Goal: Information Seeking & Learning: Check status

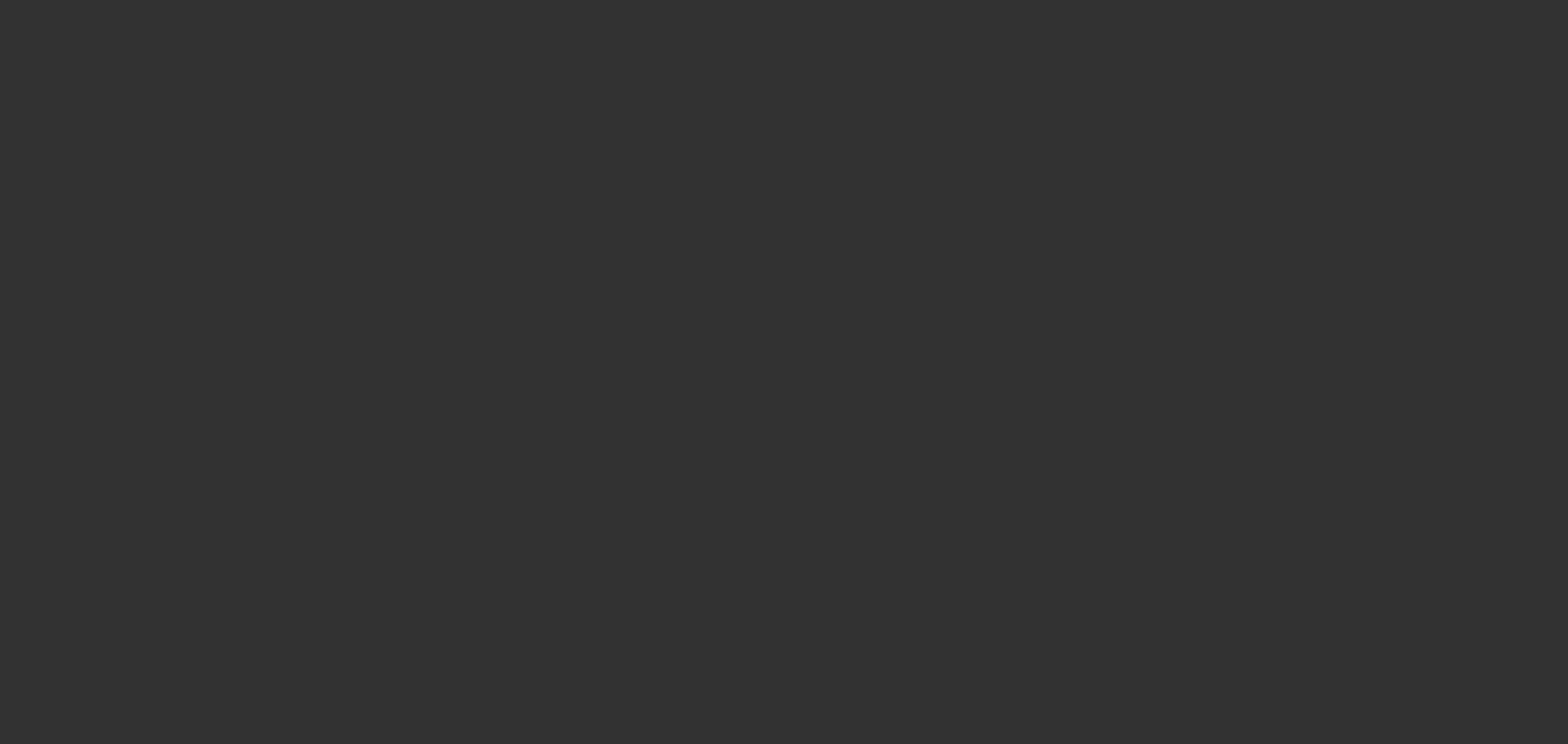
select select "0"
select select "3"
select select "0"
select select "6"
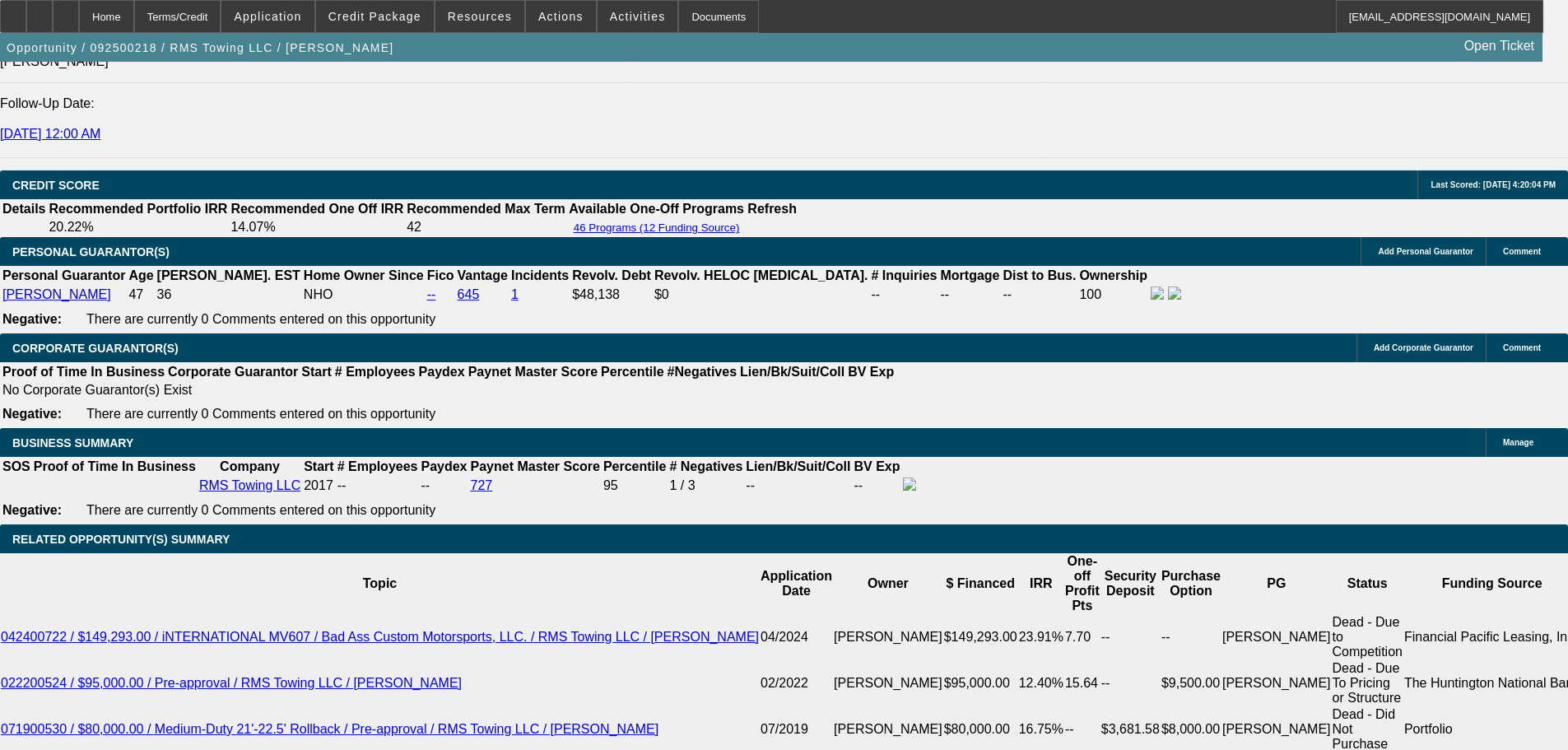
scroll to position [2305, 0]
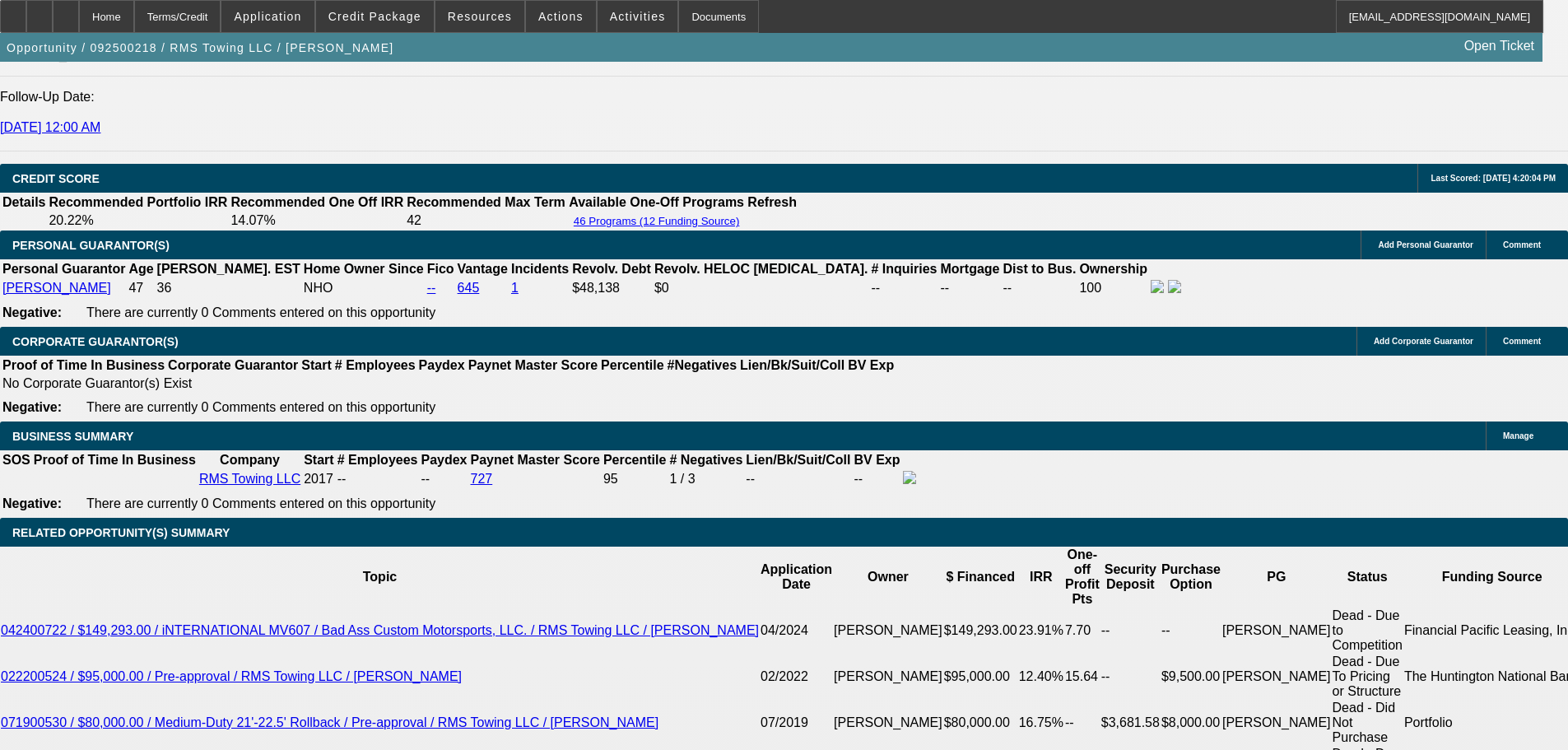
scroll to position [2469, 0]
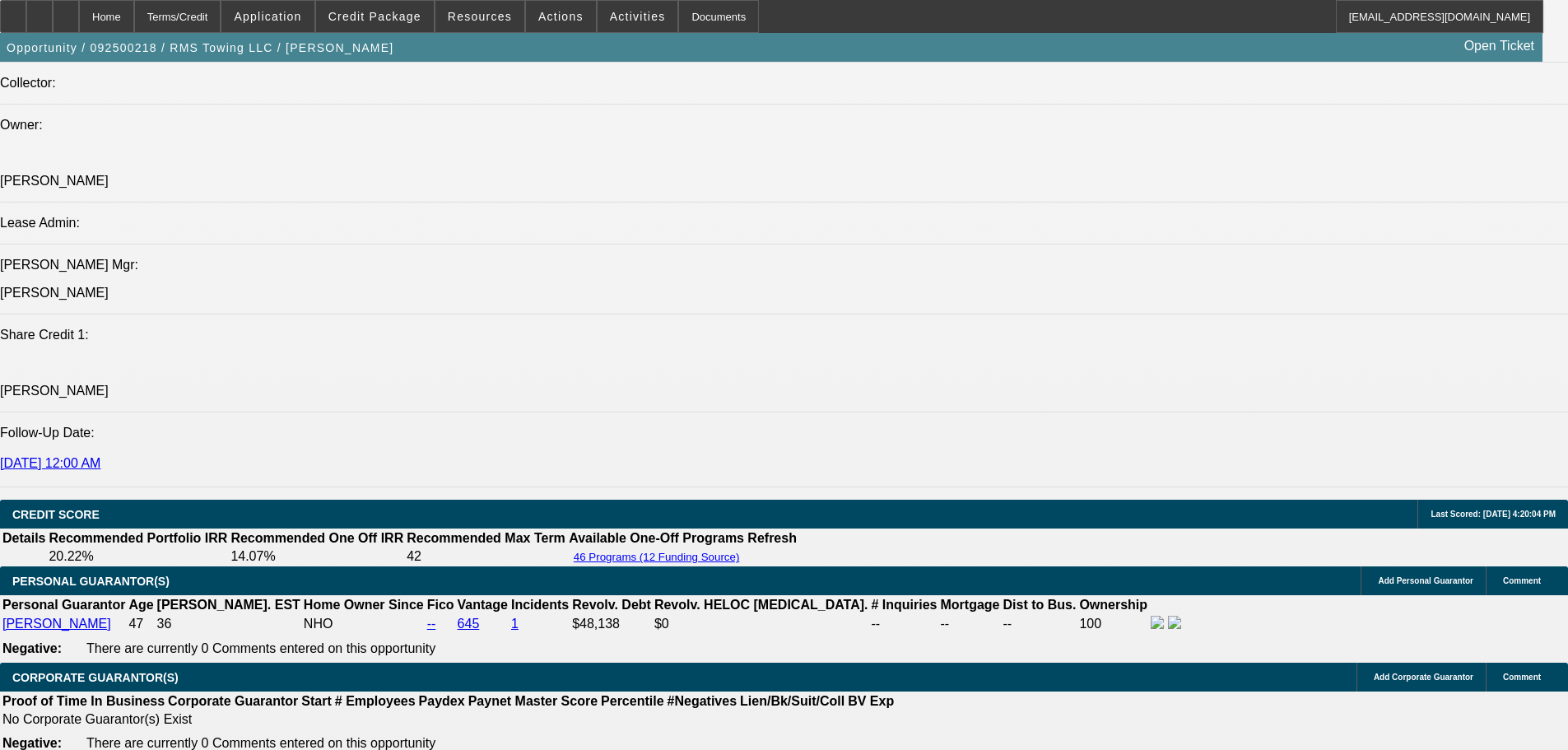
drag, startPoint x: 943, startPoint y: 304, endPoint x: 930, endPoint y: 297, distance: 14.8
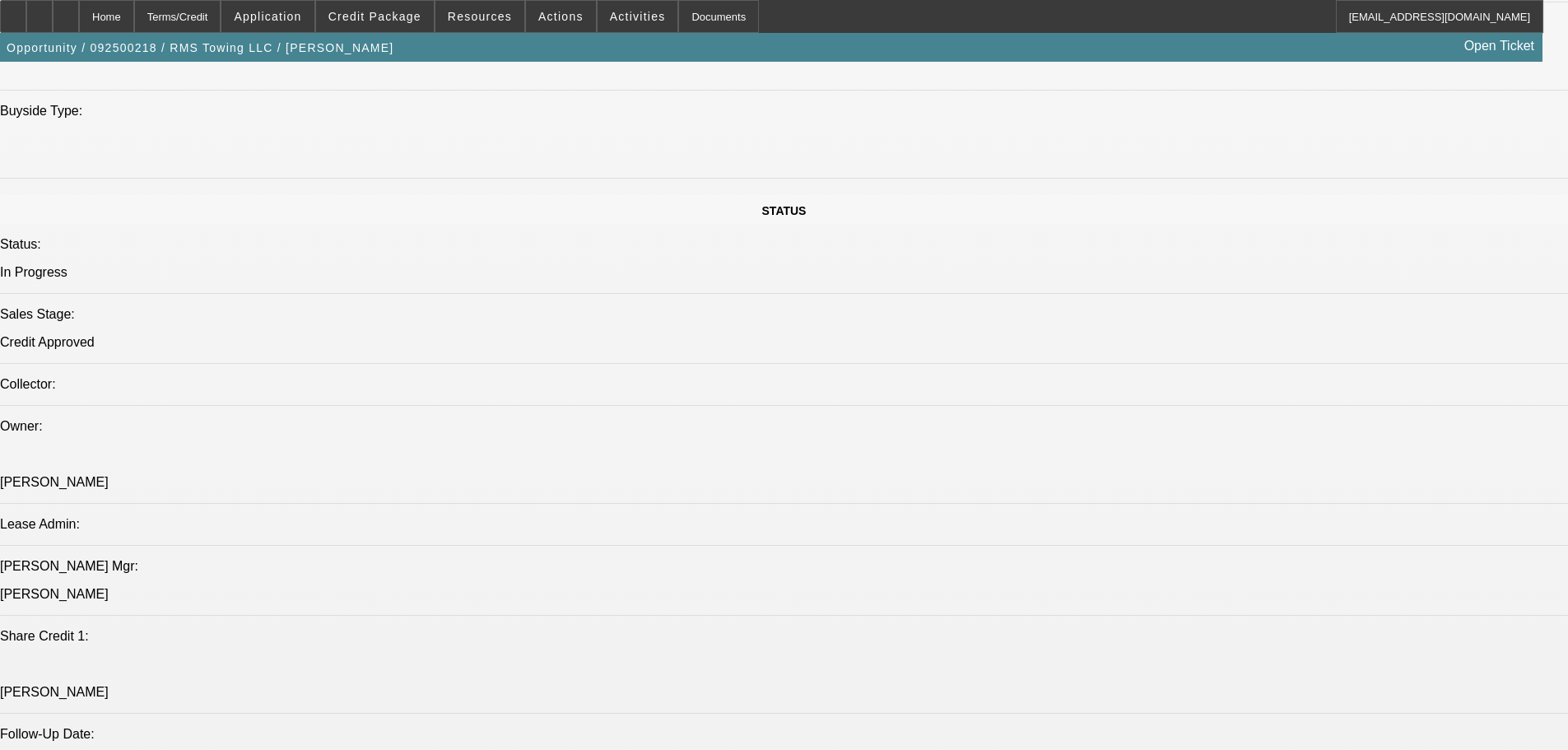
drag, startPoint x: 863, startPoint y: 368, endPoint x: 875, endPoint y: 573, distance: 205.4
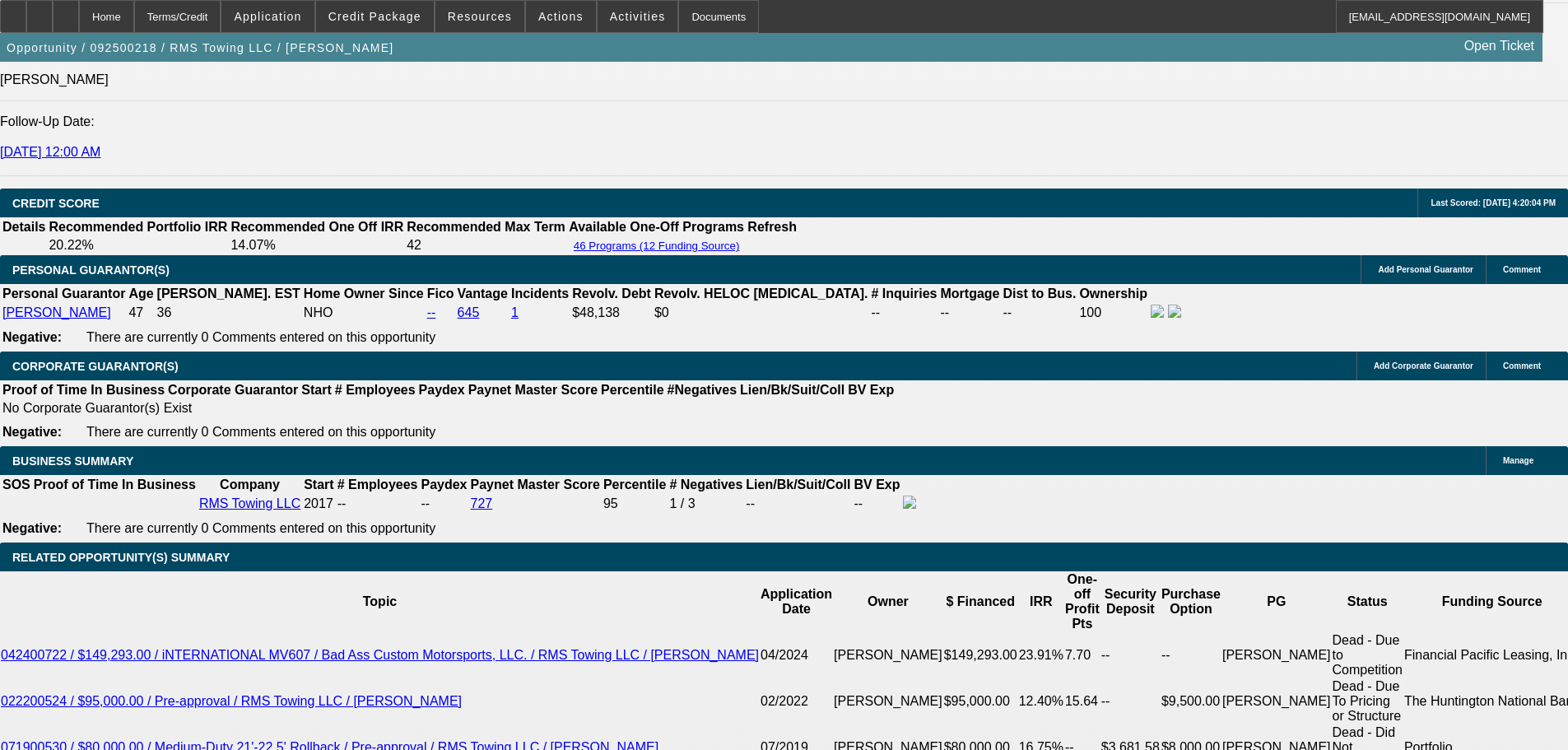
scroll to position [2470, 0]
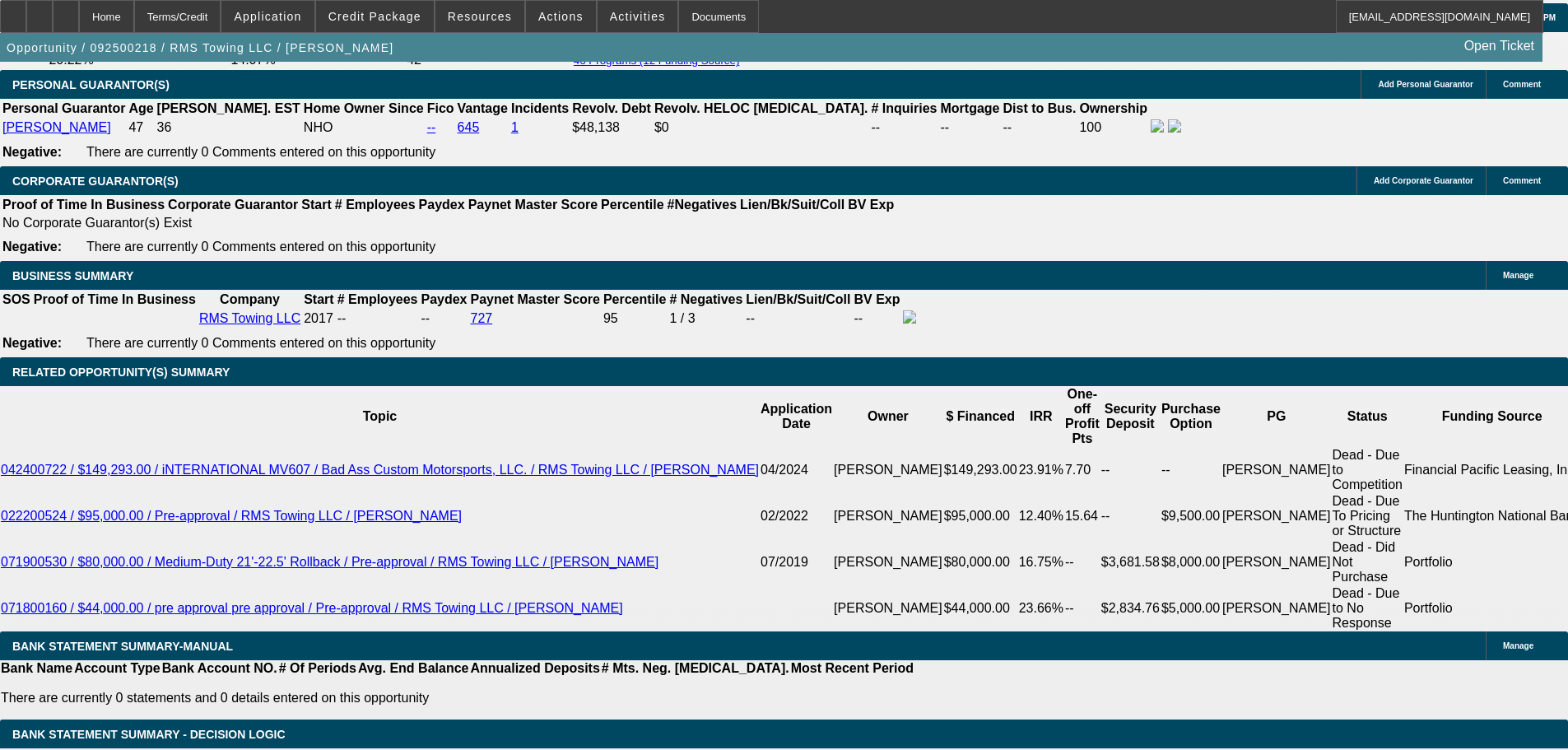
drag, startPoint x: 1192, startPoint y: 326, endPoint x: 1194, endPoint y: 310, distance: 16.1
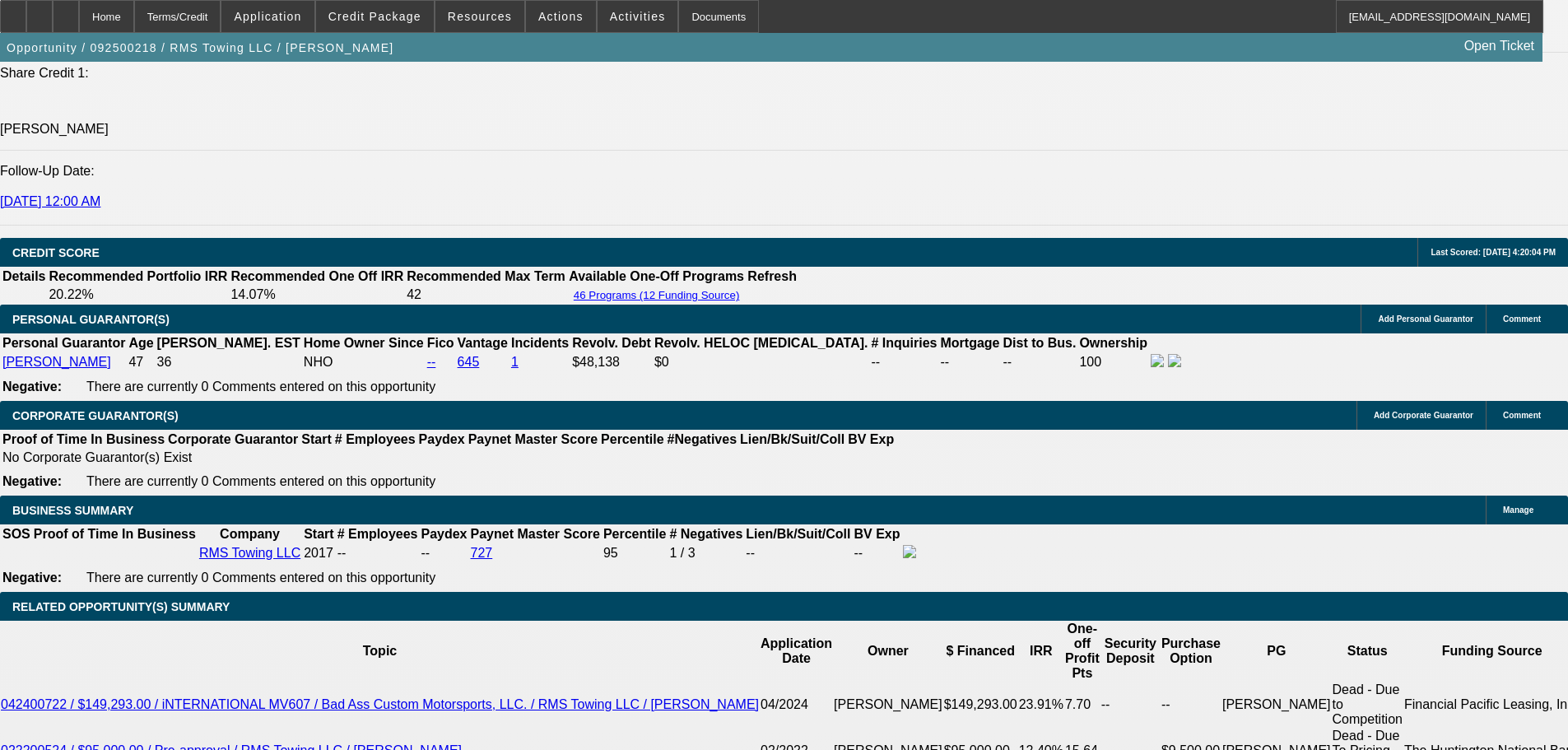
drag, startPoint x: 692, startPoint y: 523, endPoint x: 621, endPoint y: 363, distance: 175.0
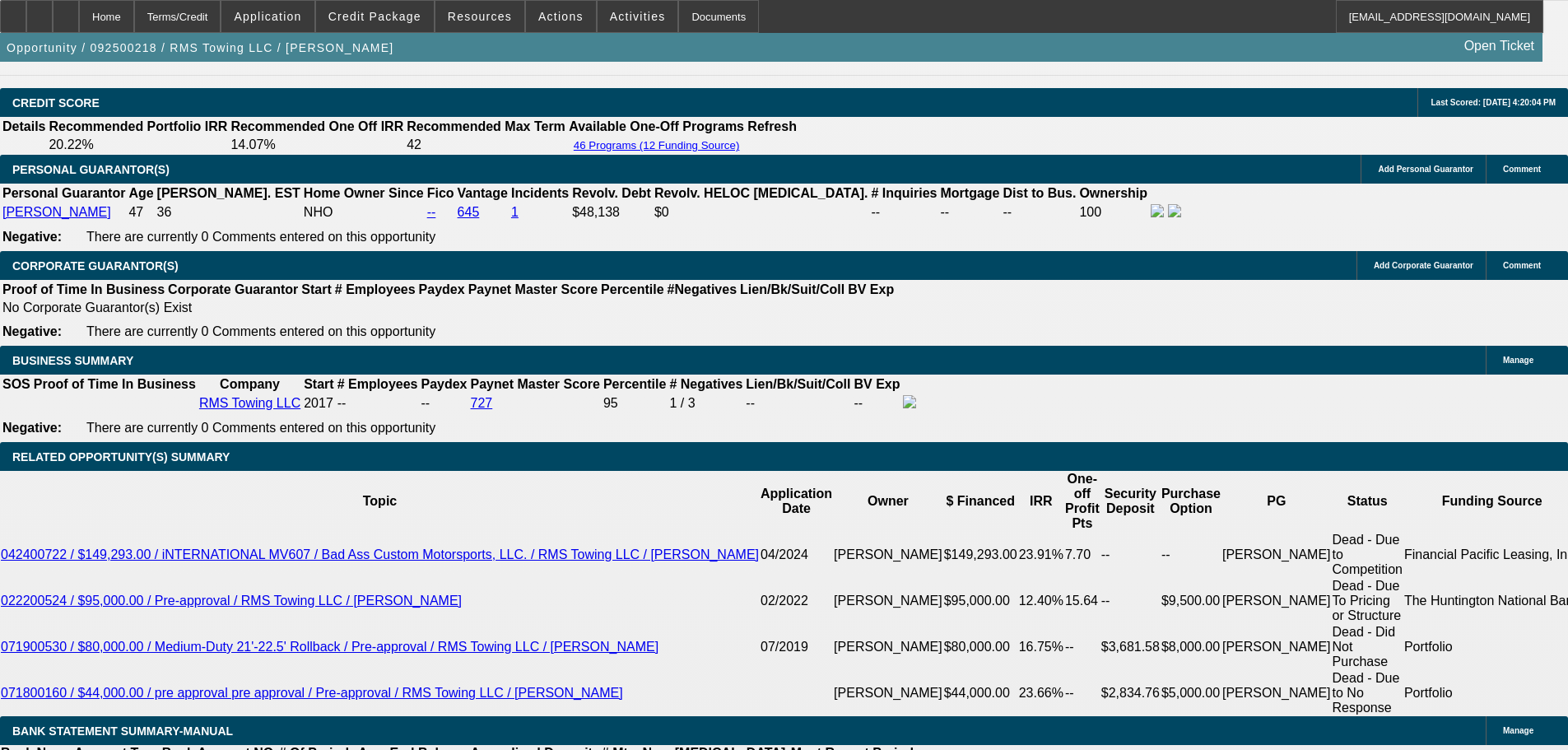
scroll to position [2403, 0]
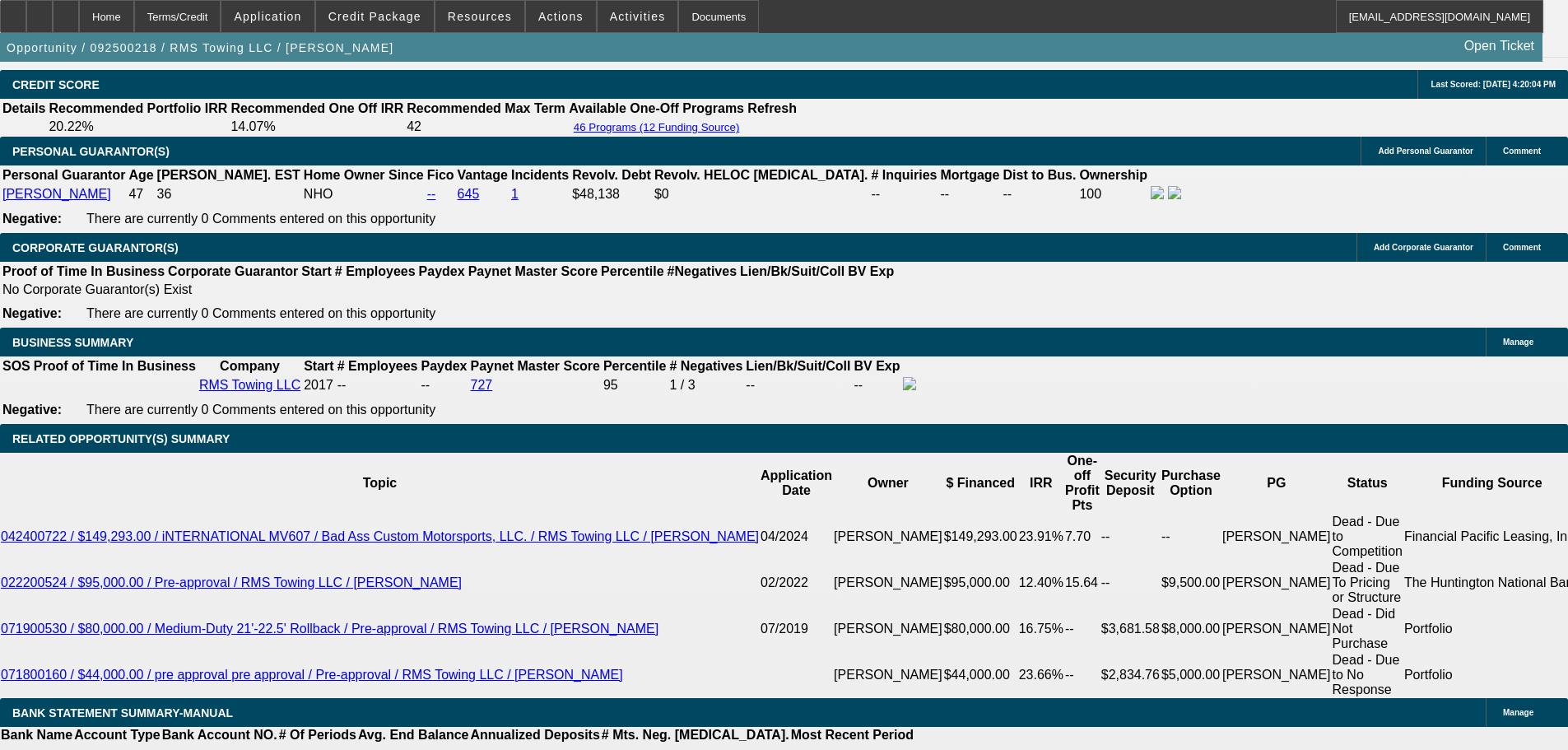
drag, startPoint x: 641, startPoint y: 402, endPoint x: 621, endPoint y: 406, distance: 20.4
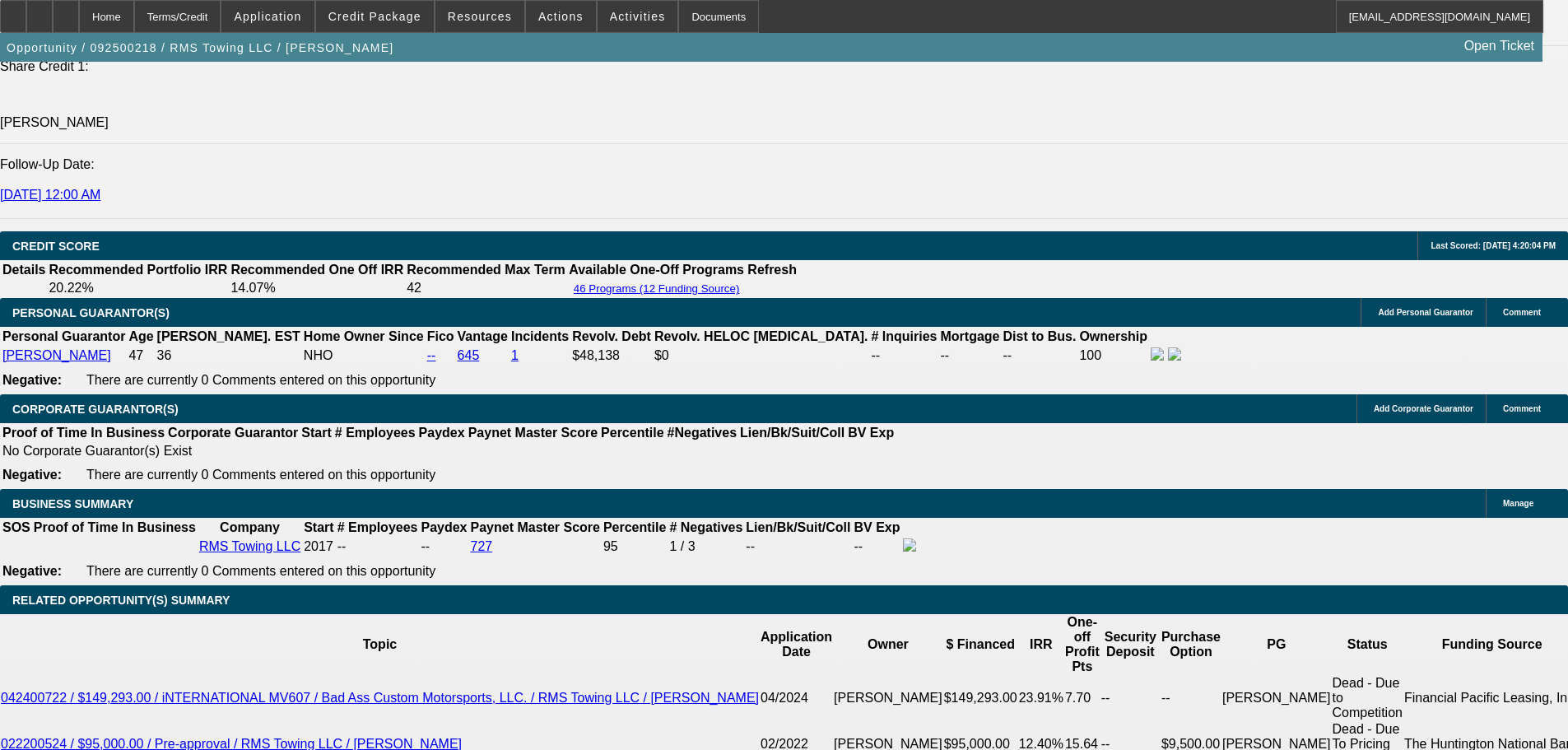
scroll to position [2239, 0]
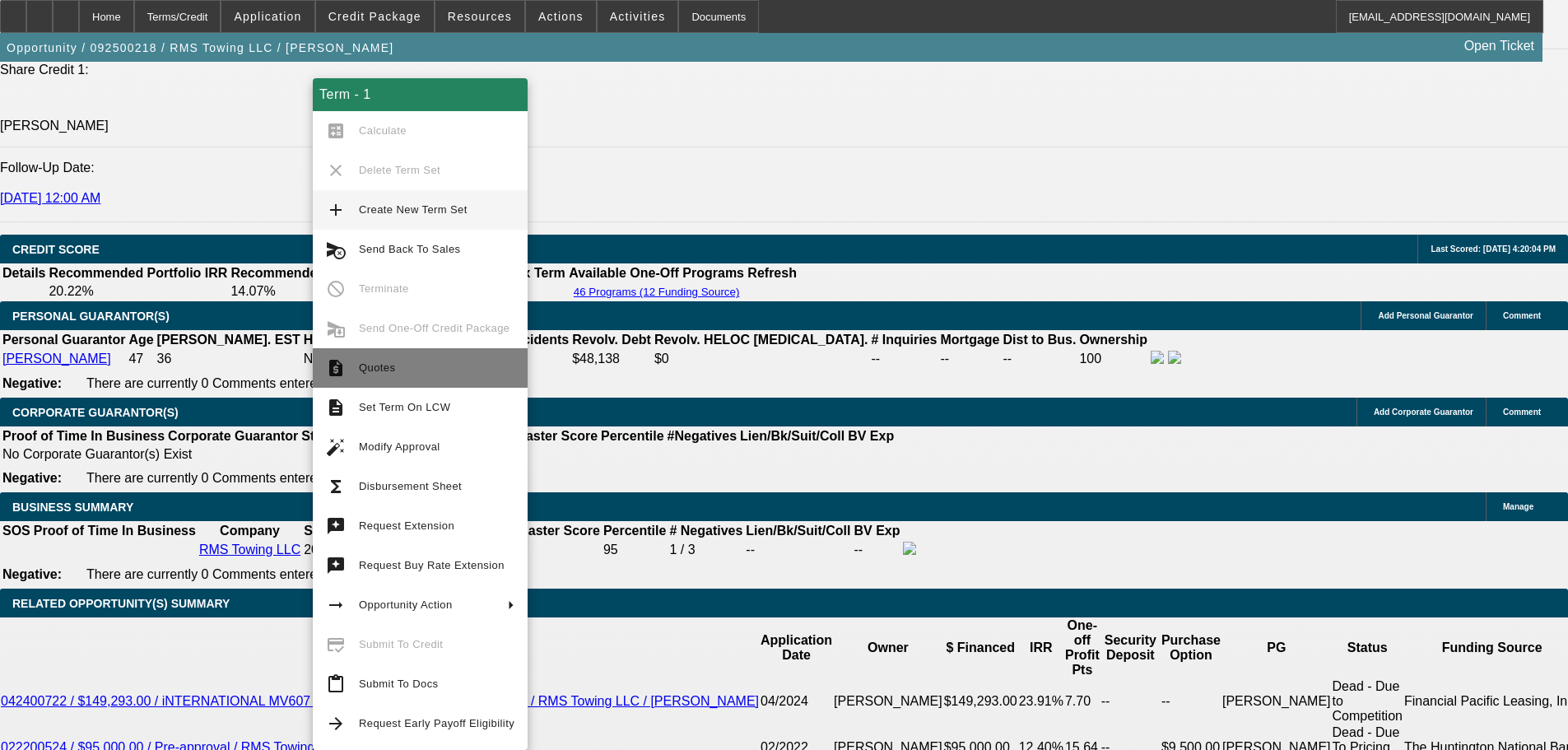
click at [489, 374] on span "Quotes" at bounding box center [436, 367] width 155 height 20
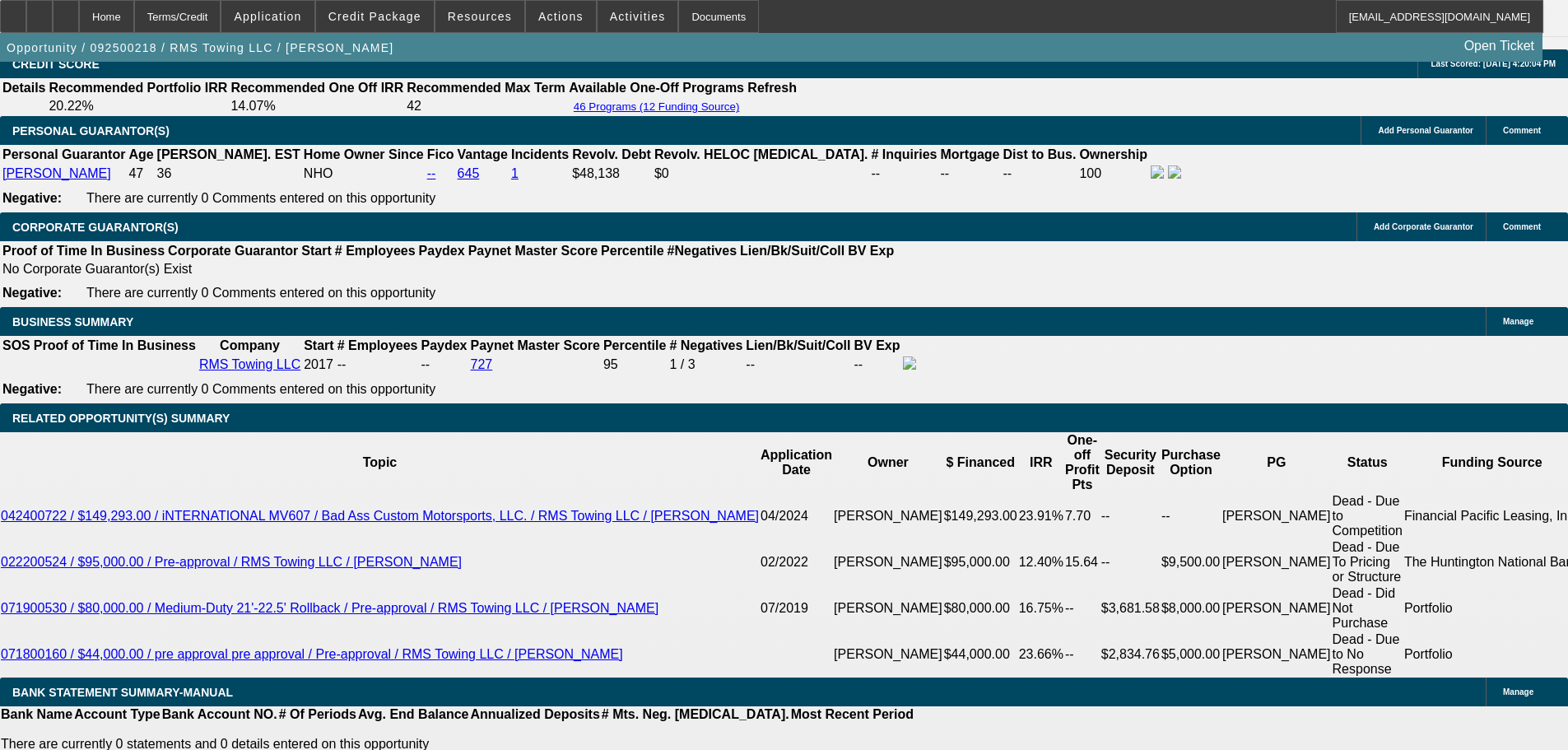
scroll to position [2322, 0]
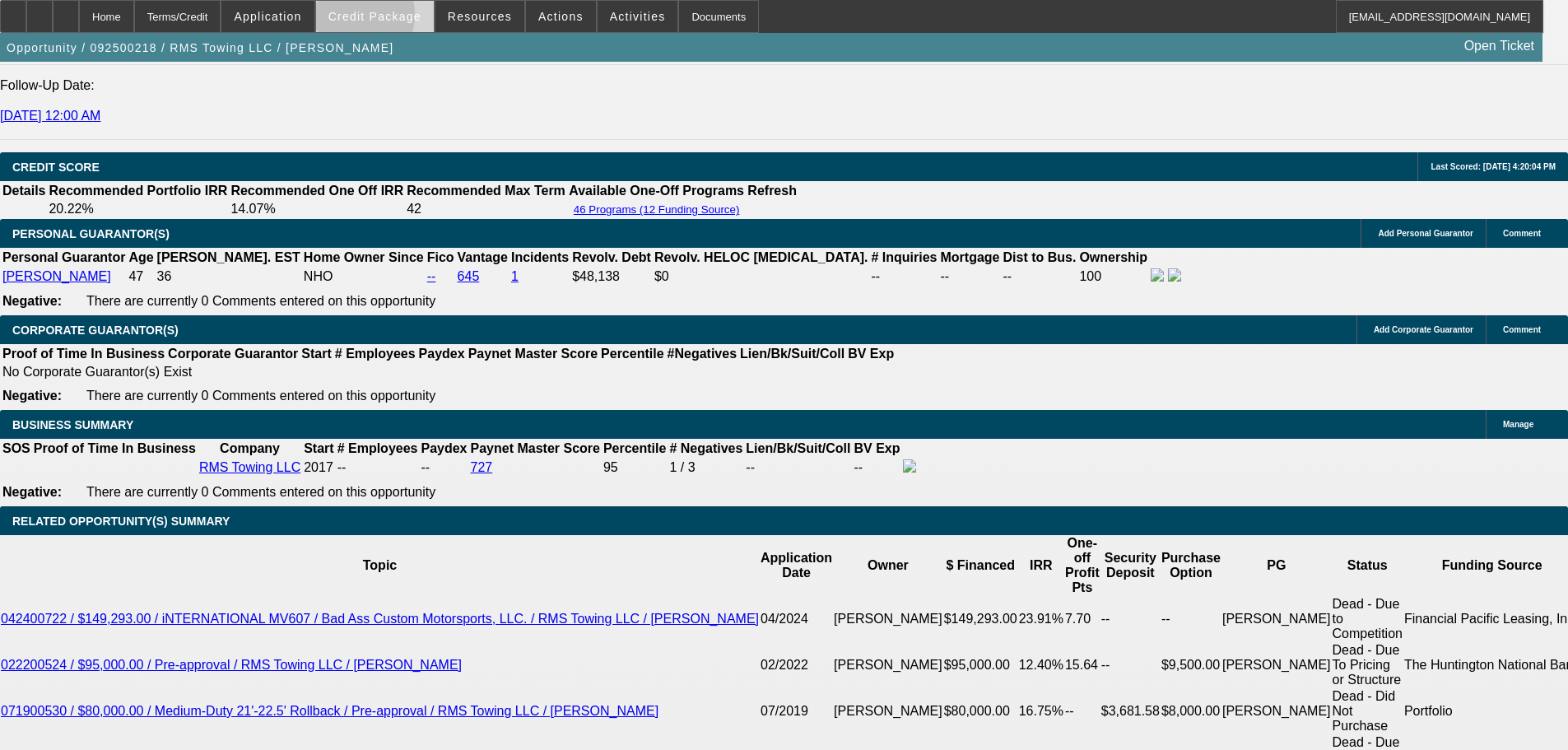
click at [372, 19] on span "Credit Package" at bounding box center [375, 16] width 93 height 13
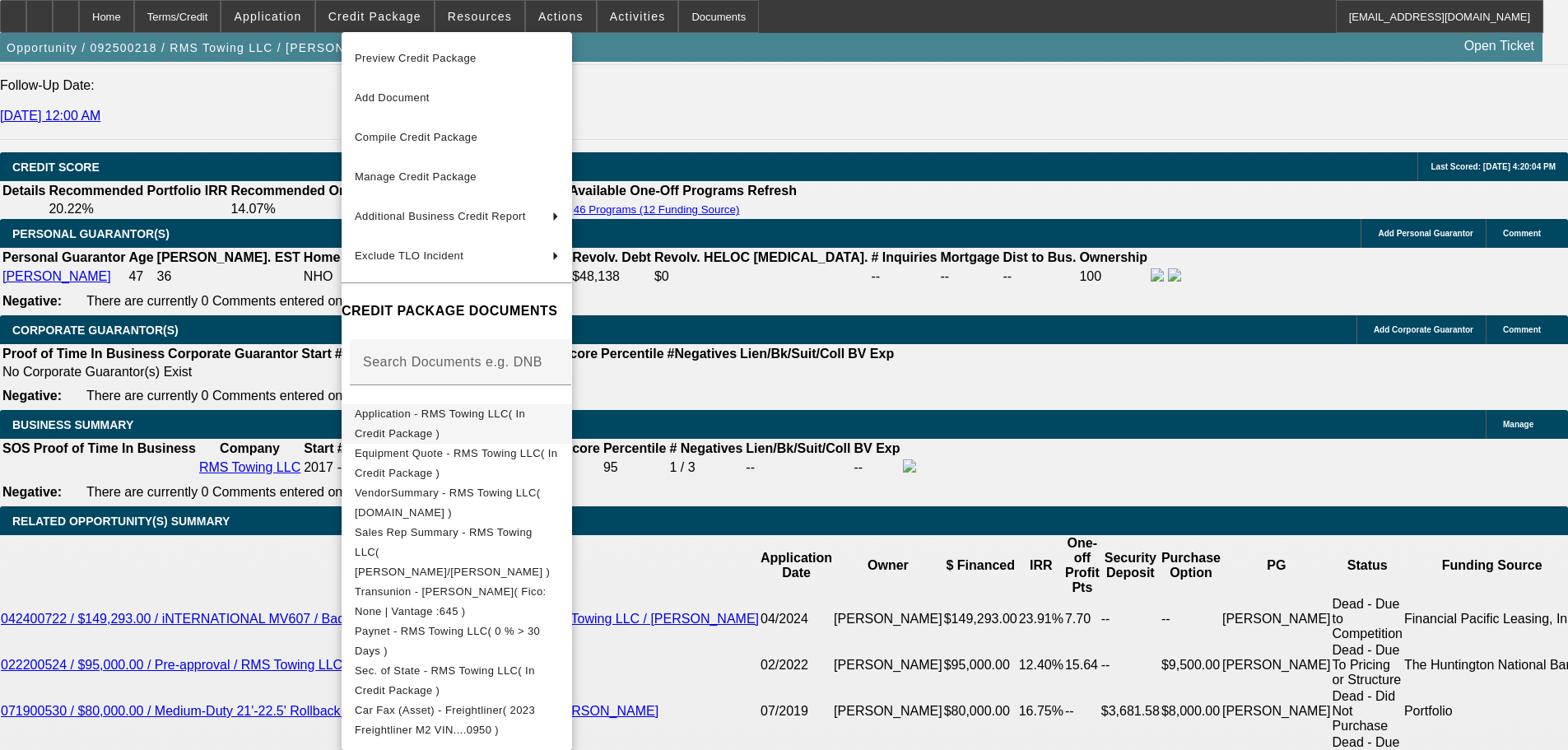
click at [525, 417] on span "Application - RMS Towing LLC( In Credit Package )" at bounding box center [440, 423] width 170 height 32
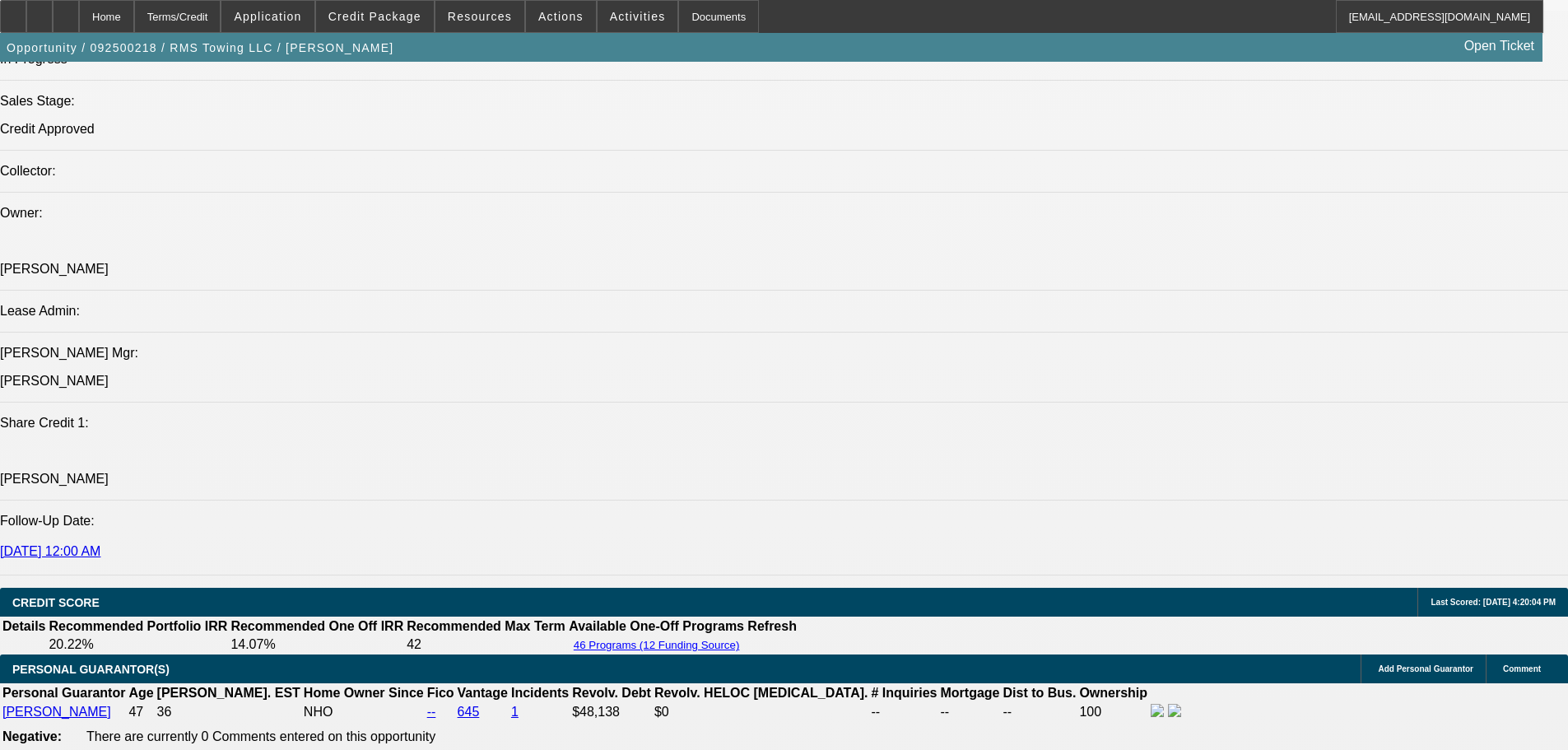
scroll to position [1663, 0]
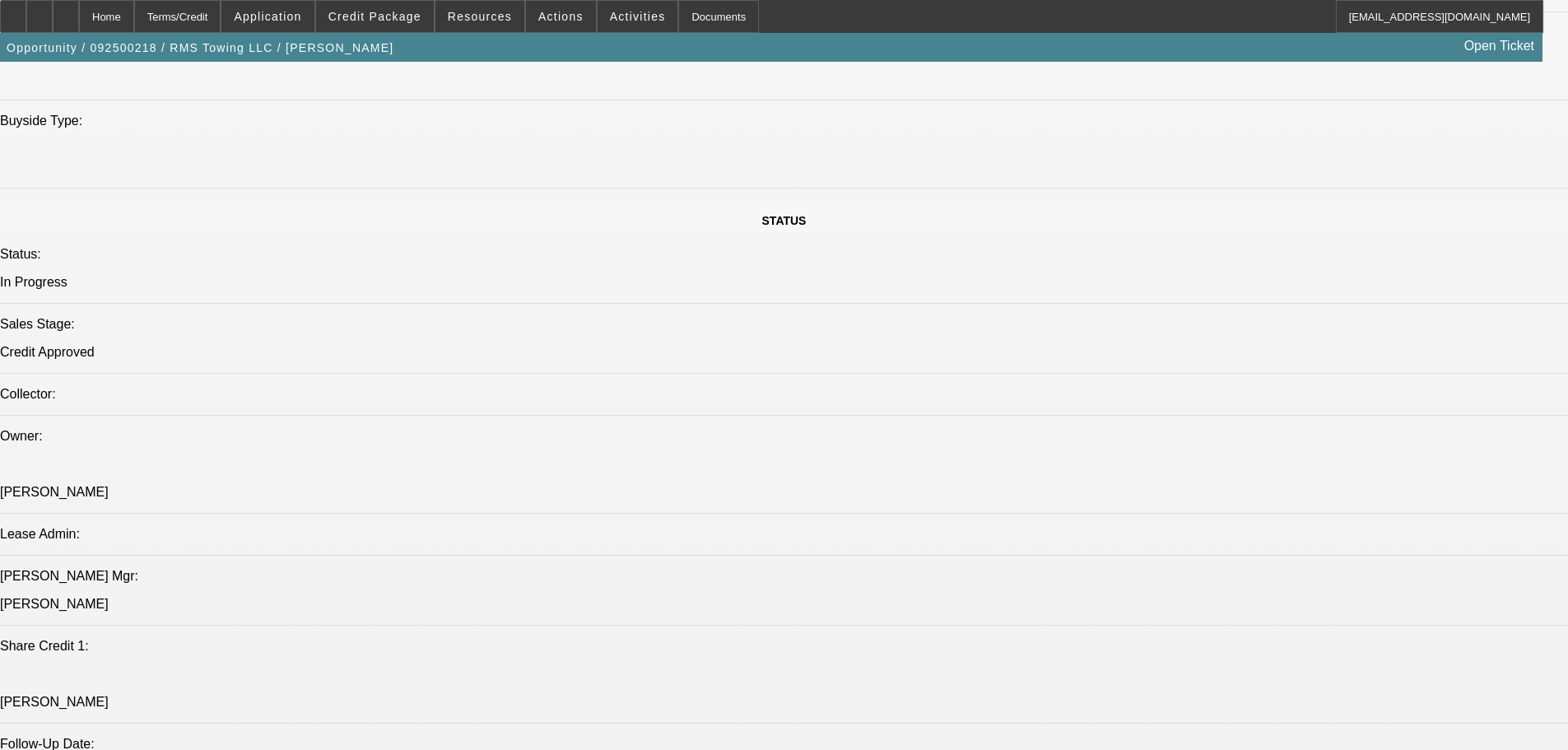
drag, startPoint x: 1127, startPoint y: 533, endPoint x: 1048, endPoint y: 535, distance: 79.0
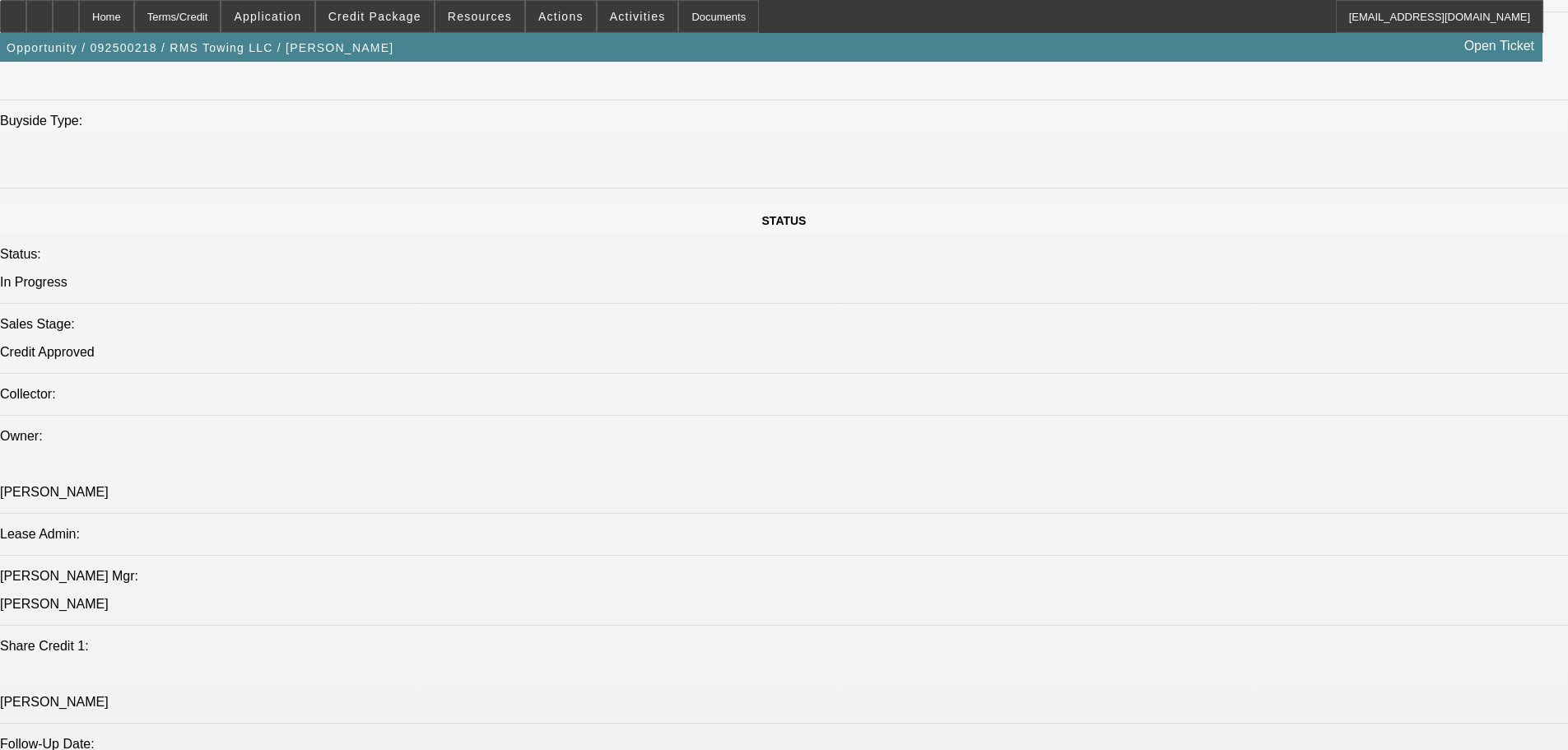
drag, startPoint x: 1061, startPoint y: 535, endPoint x: 1116, endPoint y: 538, distance: 55.1
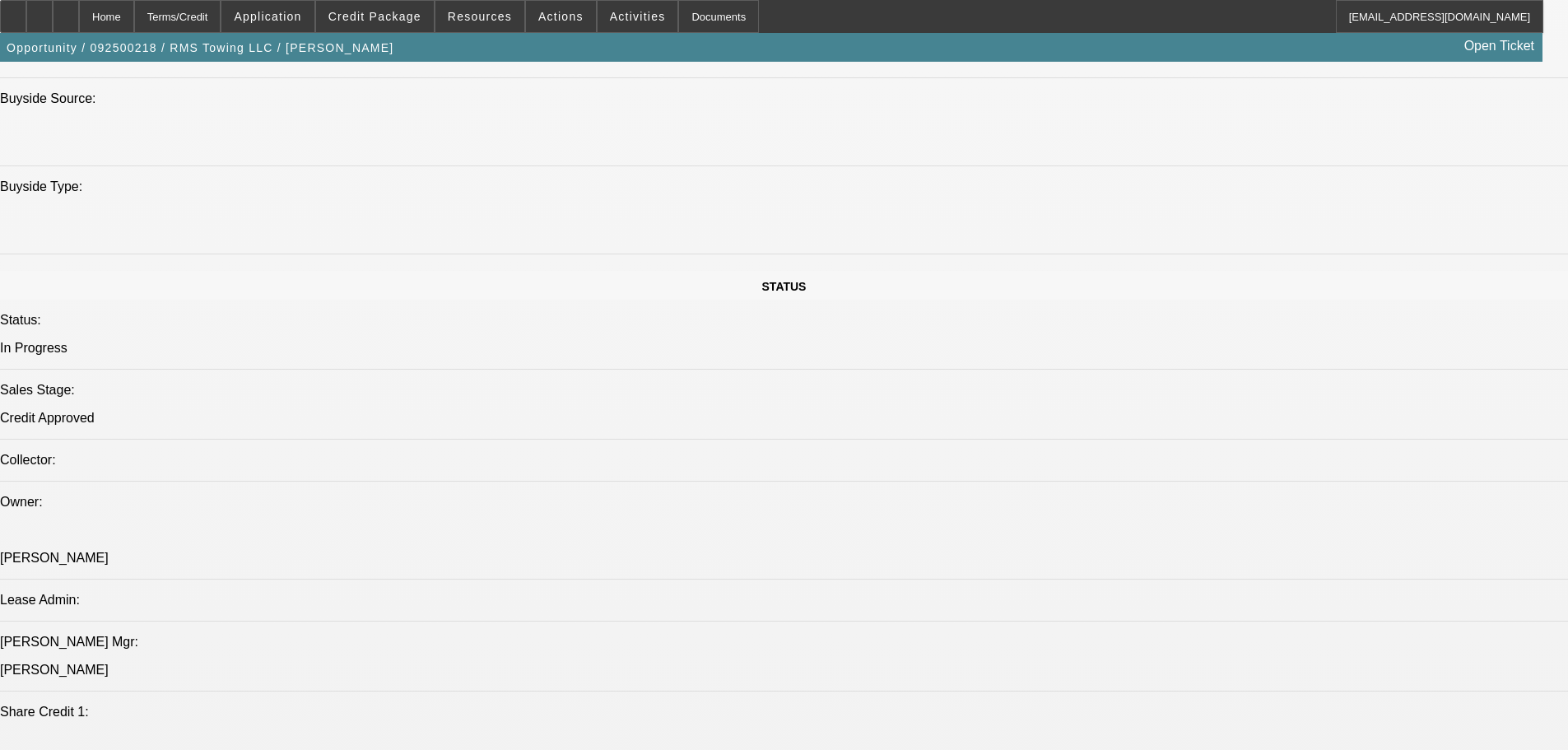
drag, startPoint x: 739, startPoint y: 513, endPoint x: 892, endPoint y: 301, distance: 261.4
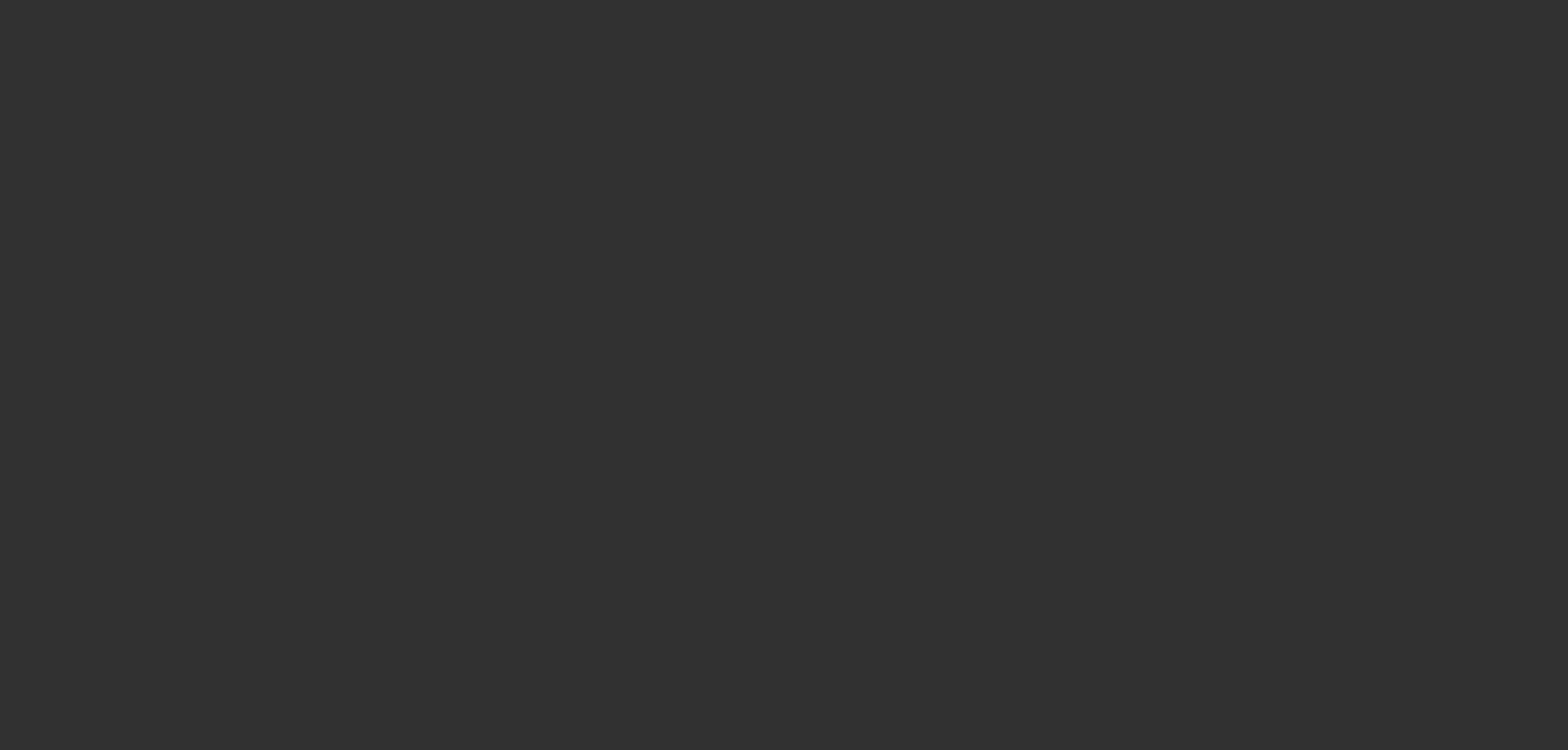
scroll to position [0, 0]
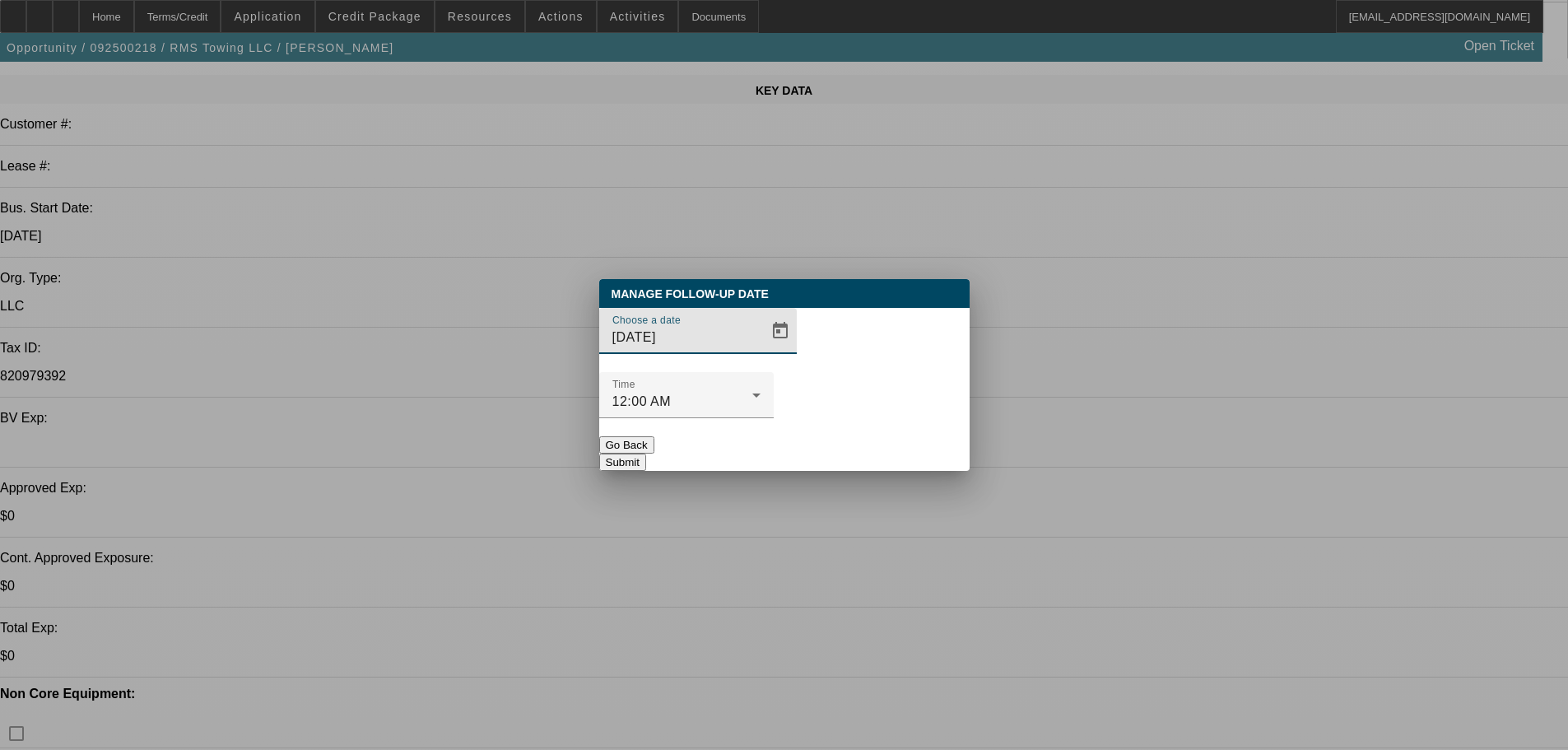
click at [760, 351] on span "Open calendar" at bounding box center [780, 331] width 40 height 40
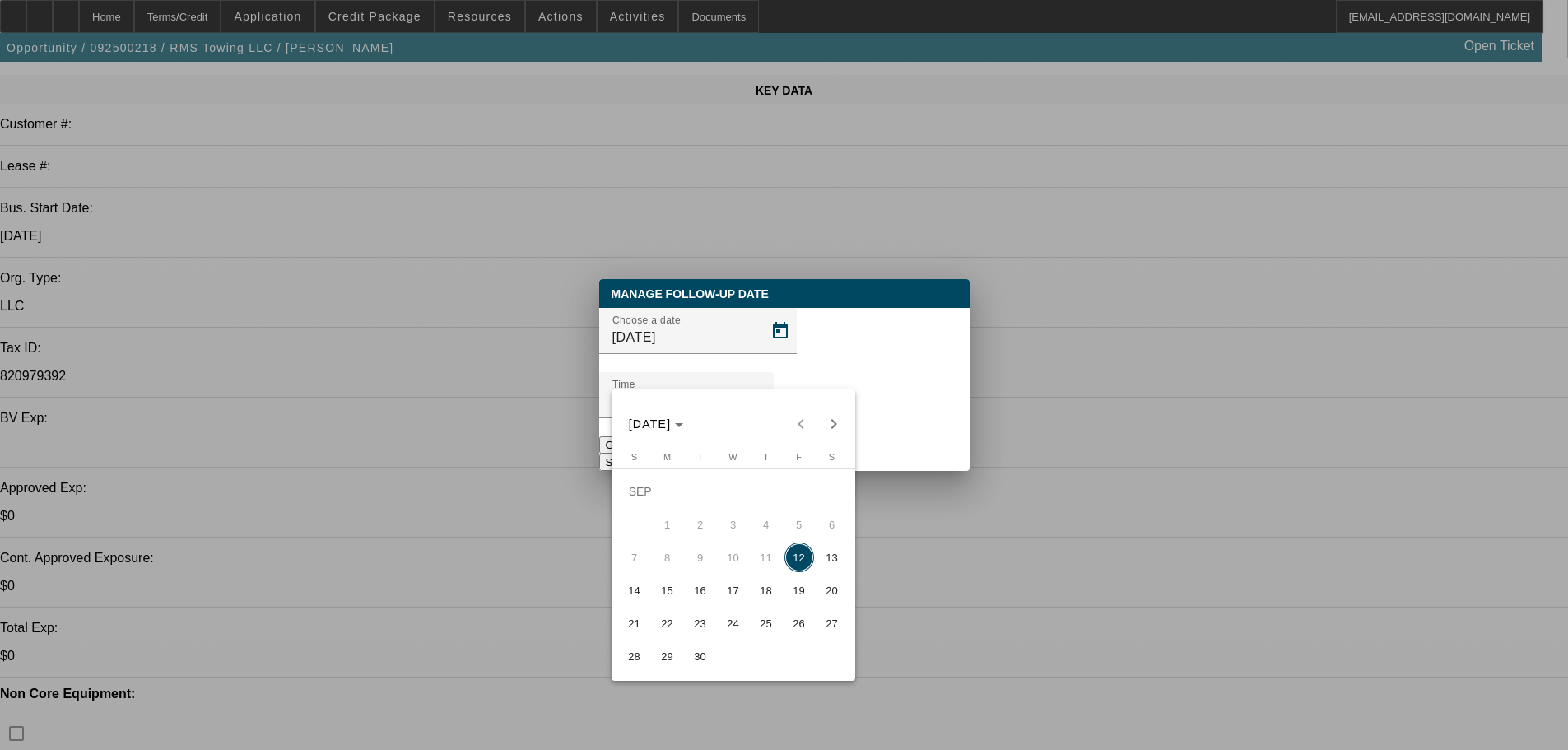
click at [670, 604] on span "15" at bounding box center [667, 589] width 29 height 29
type input "9/15/2025"
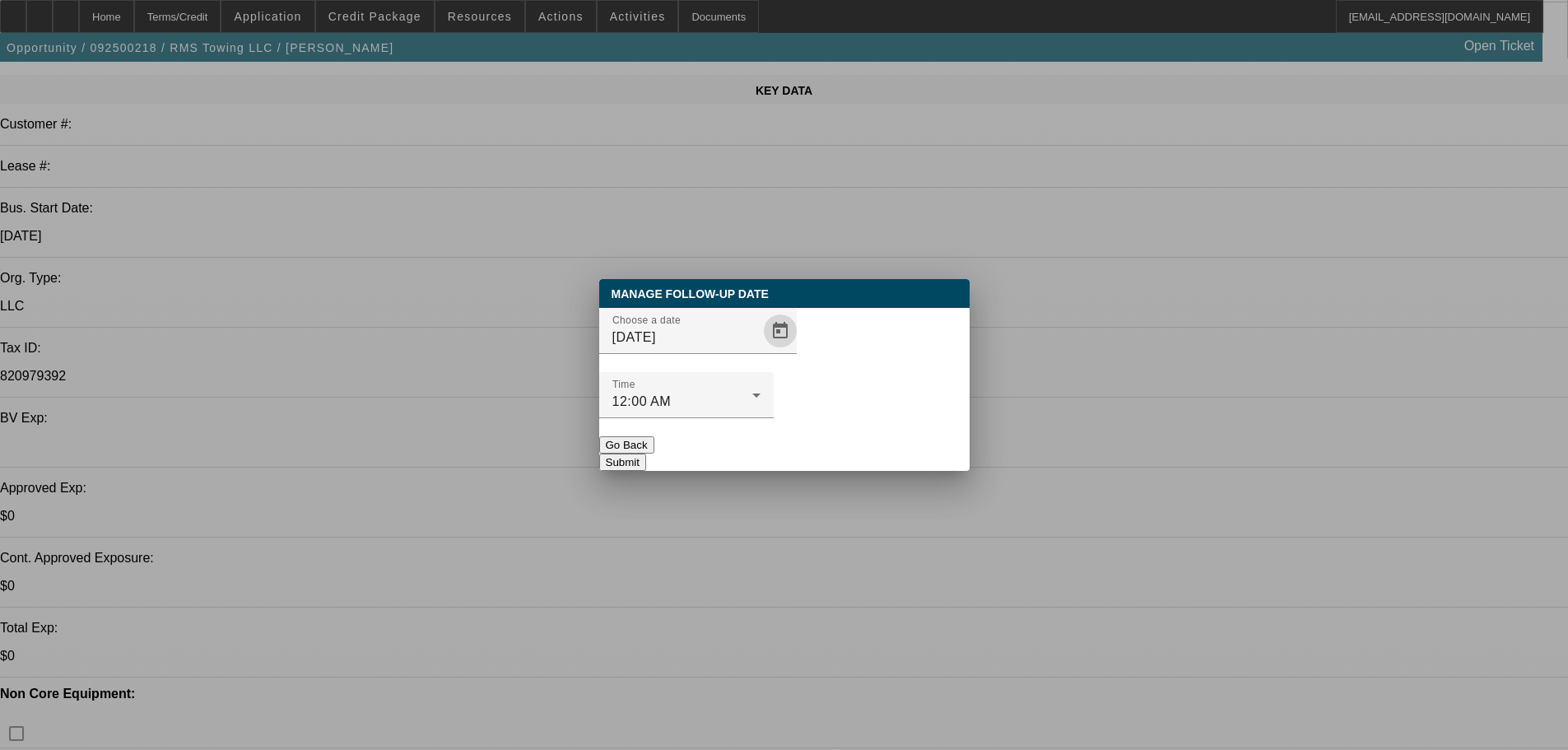
click at [647, 454] on button "Submit" at bounding box center [623, 462] width 47 height 17
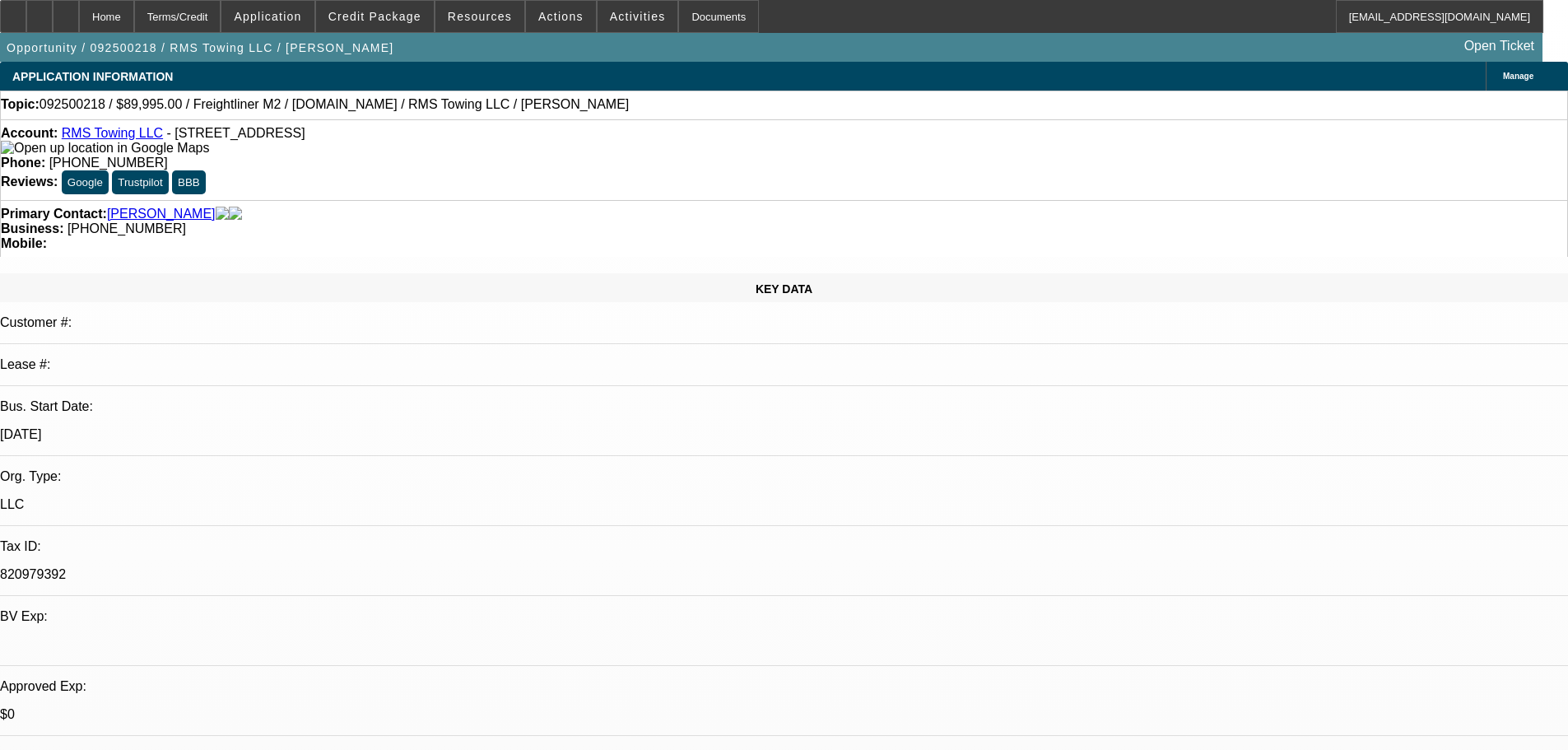
scroll to position [199, 0]
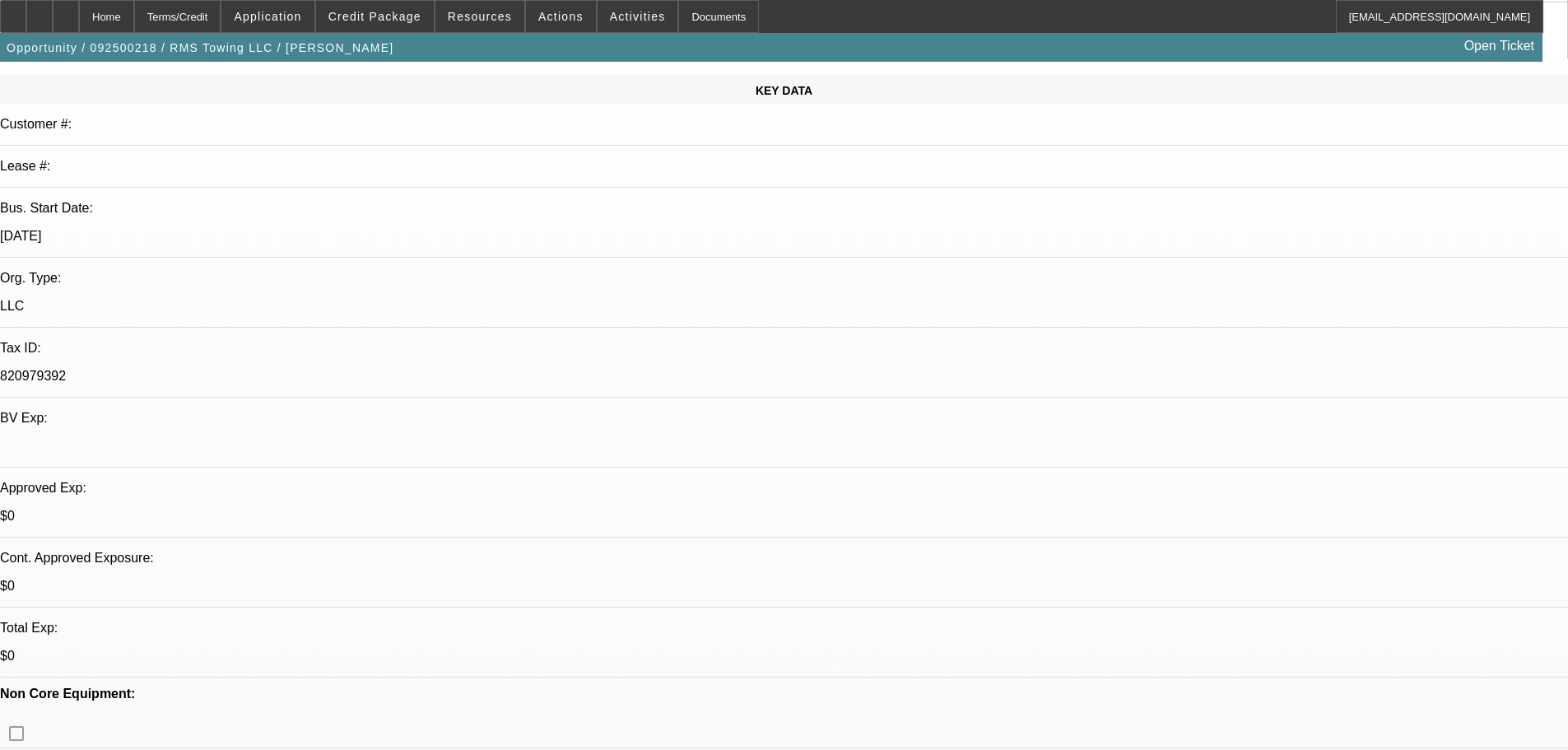
click at [397, 32] on span at bounding box center [375, 17] width 118 height 40
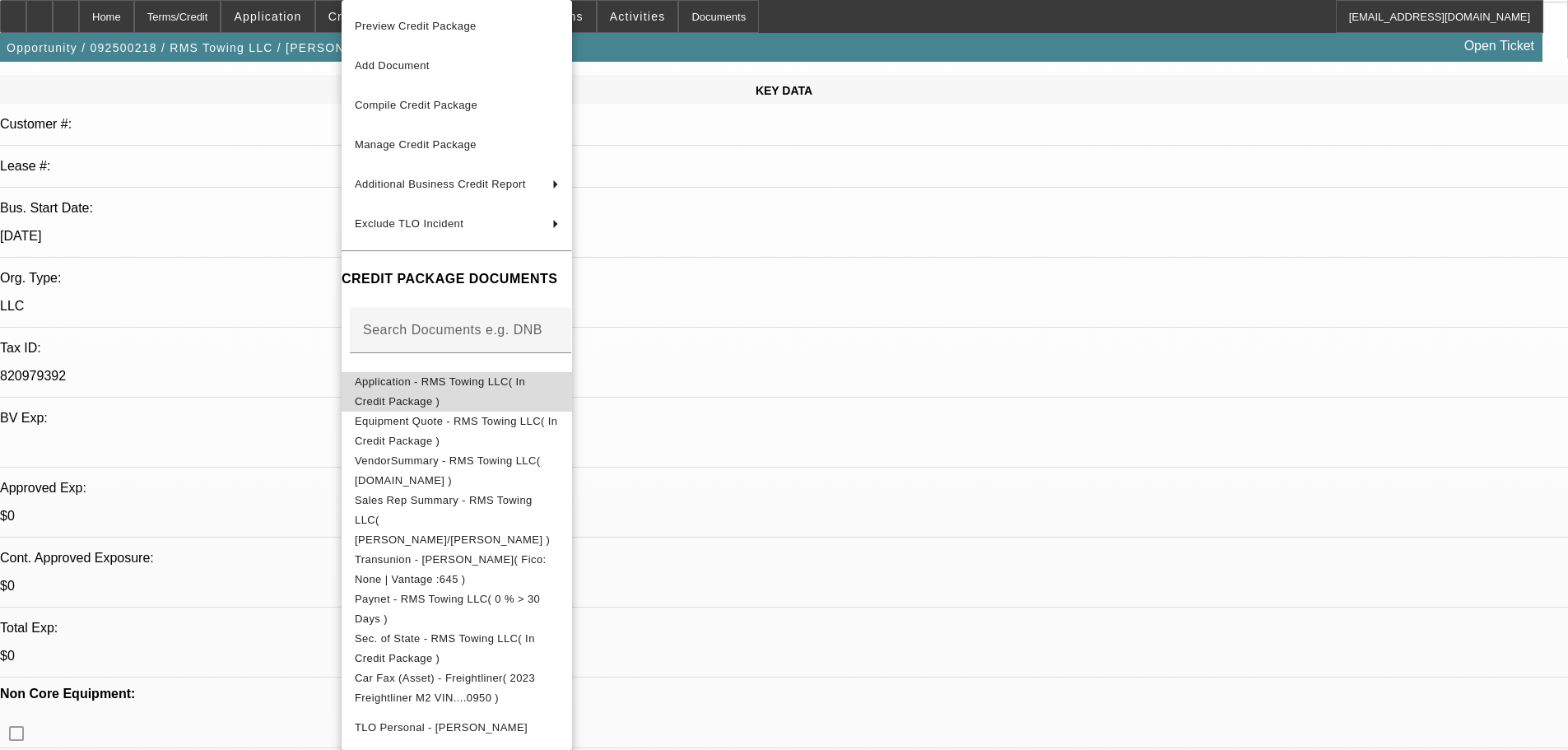
click at [510, 378] on span "Application - RMS Towing LLC( In Credit Package )" at bounding box center [456, 391] width 204 height 40
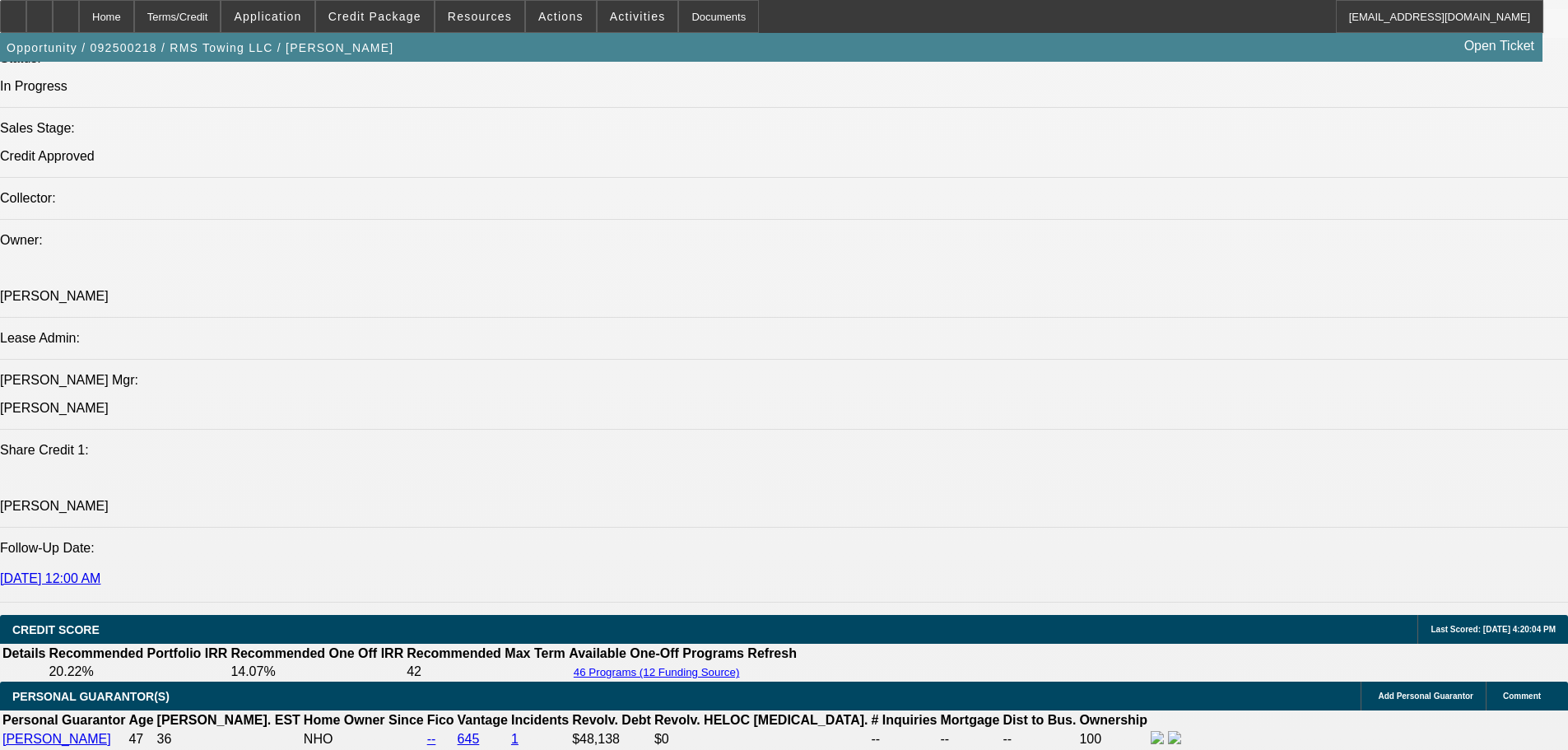
scroll to position [2009, 0]
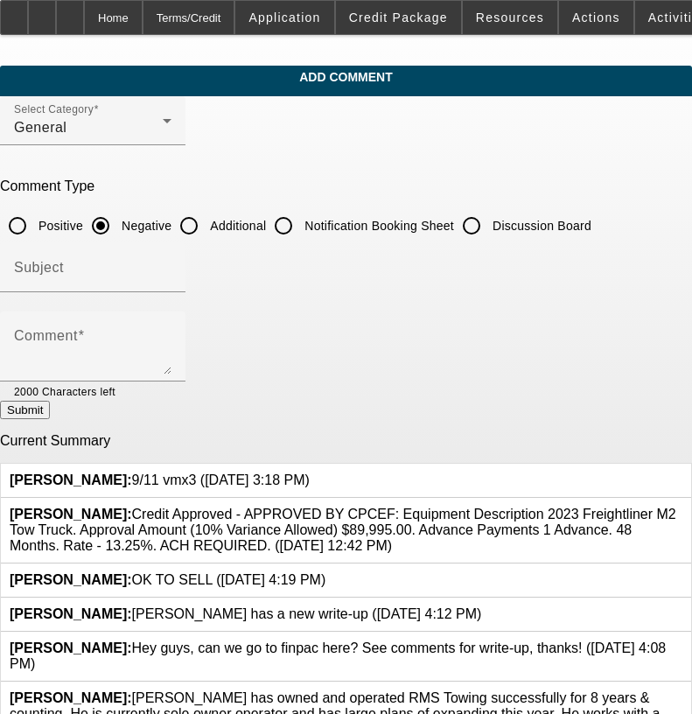
click at [310, 472] on icon at bounding box center [310, 472] width 0 height 0
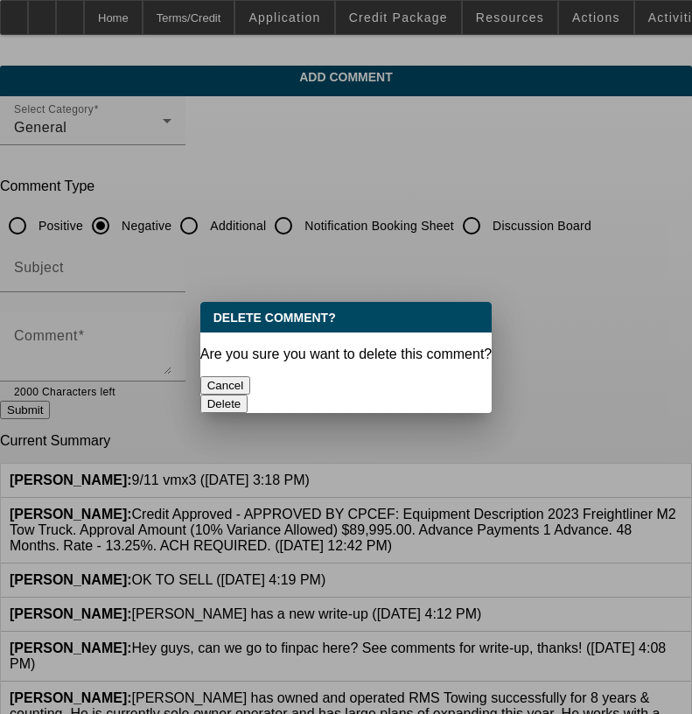
click at [248, 394] on button "Delete" at bounding box center [224, 403] width 48 height 18
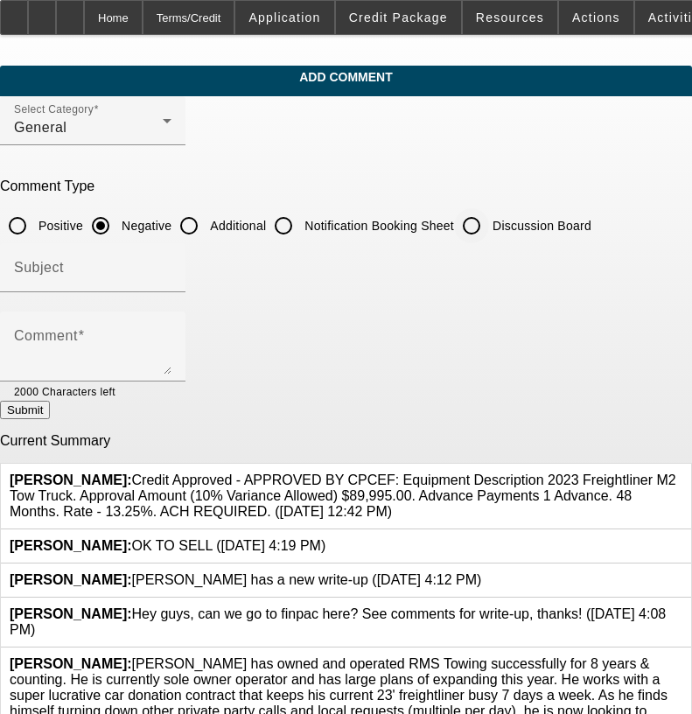
click at [489, 234] on input "Discussion Board" at bounding box center [471, 225] width 35 height 35
radio input "true"
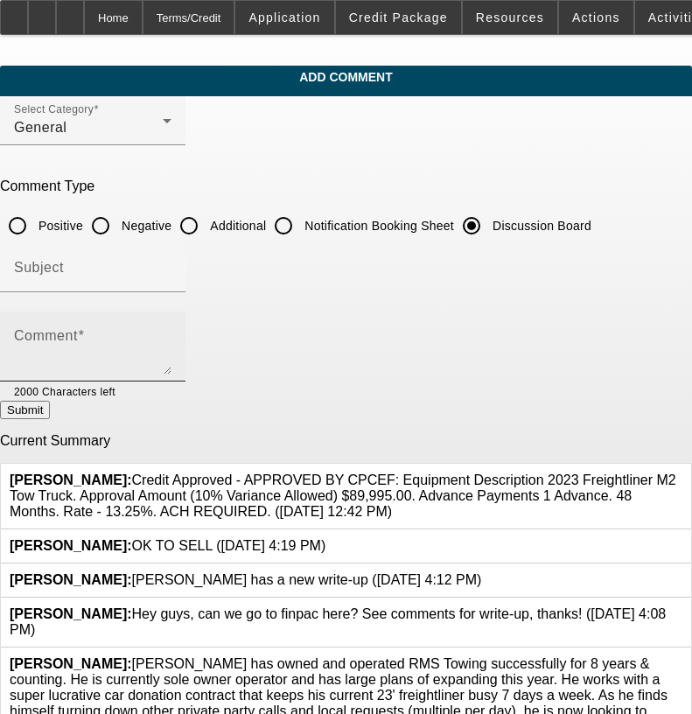
click at [171, 342] on textarea "Comment" at bounding box center [92, 353] width 157 height 42
type textarea "9/11 vm"
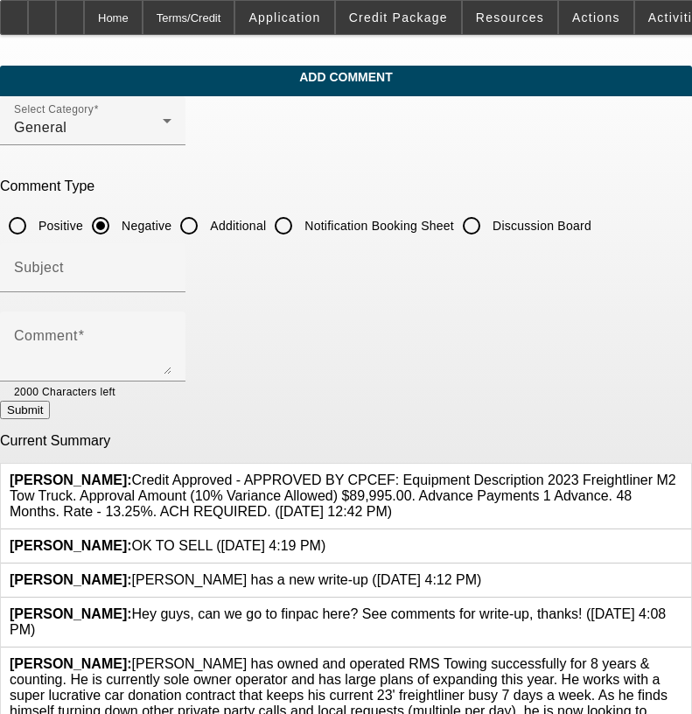
click at [489, 221] on input "Discussion Board" at bounding box center [471, 225] width 35 height 35
radio input "true"
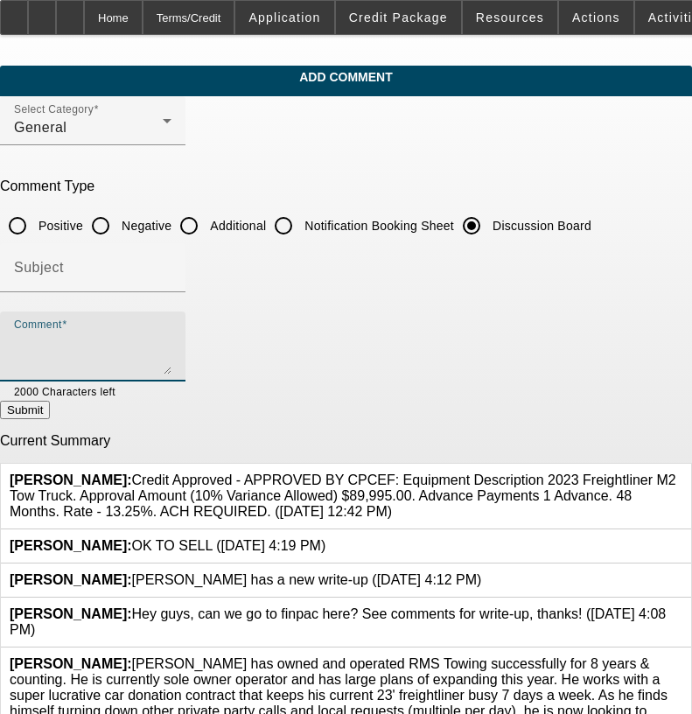
click at [171, 361] on textarea "Comment" at bounding box center [92, 353] width 157 height 42
paste textarea "9/11 vmx3"
click at [171, 338] on textarea "9/11 vmx3-----9/12 tt ray, went through approval (sounds like painpoint is upfr…" at bounding box center [92, 353] width 157 height 42
click at [171, 352] on textarea "9/11 vmx3-----9/12 tt ray, went through approval (sounds like painpoint is upfr…" at bounding box center [92, 353] width 157 height 42
click at [171, 370] on textarea "9/11 vmx3-----9/12 tt ray, went through approval (sounds like painpoint is upfr…" at bounding box center [92, 353] width 157 height 42
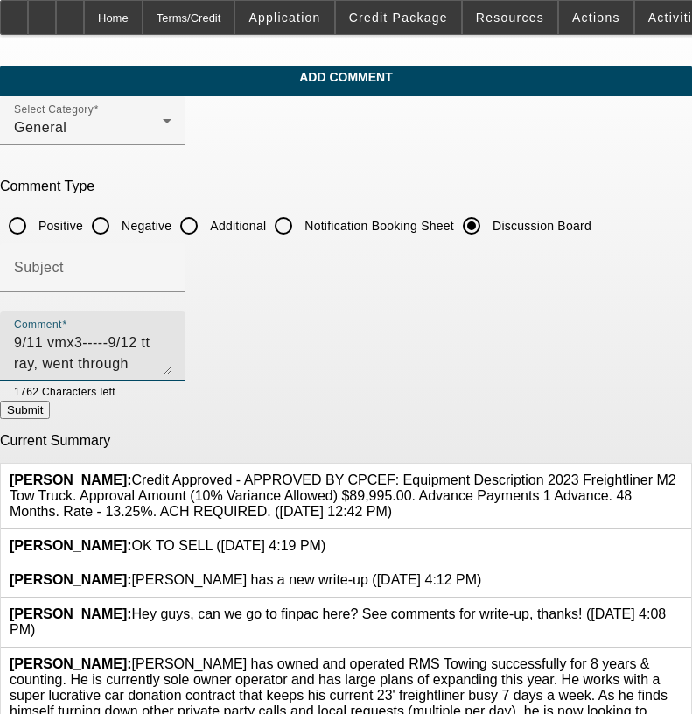
scroll to position [17, 0]
type textarea "9/11 vmx3-----9/12 tt ray, went through approval (sounds like painpoint is upfr…"
click at [50, 405] on button "Submit" at bounding box center [25, 410] width 50 height 18
radio input "true"
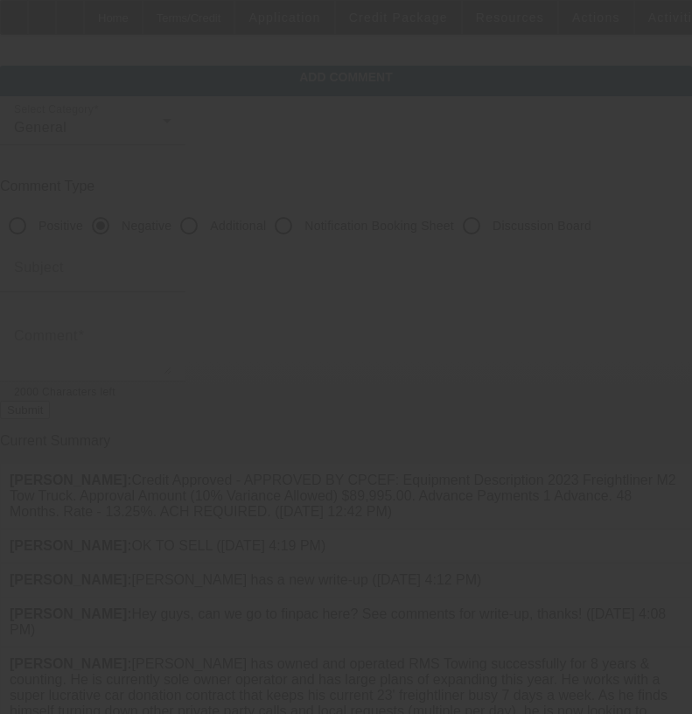
scroll to position [0, 0]
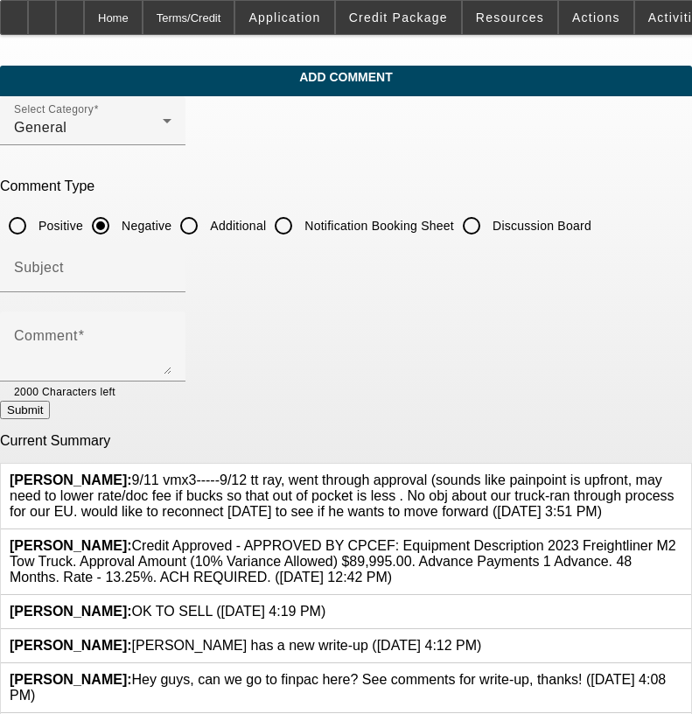
drag, startPoint x: 493, startPoint y: 502, endPoint x: 131, endPoint y: 469, distance: 363.6
click at [131, 472] on span "Flores, Brian: 9/11 vmx3-----9/12 tt ray, went through approval (sounds like pa…" at bounding box center [342, 495] width 665 height 46
copy span "9/11 vmx3-----9/12 tt ray, went through approval (sounds like painpoint is upfr…"
click at [489, 218] on input "Discussion Board" at bounding box center [471, 225] width 35 height 35
radio input "true"
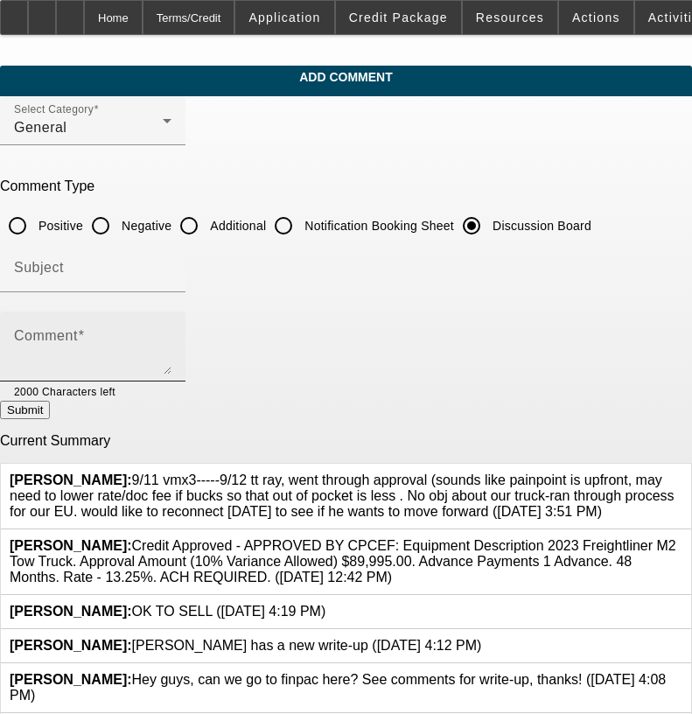
click at [171, 336] on textarea "Comment" at bounding box center [92, 353] width 157 height 42
paste textarea "9/11 vmx3-----9/12 tt ray, went through approval (sounds like painpoint is upfr…"
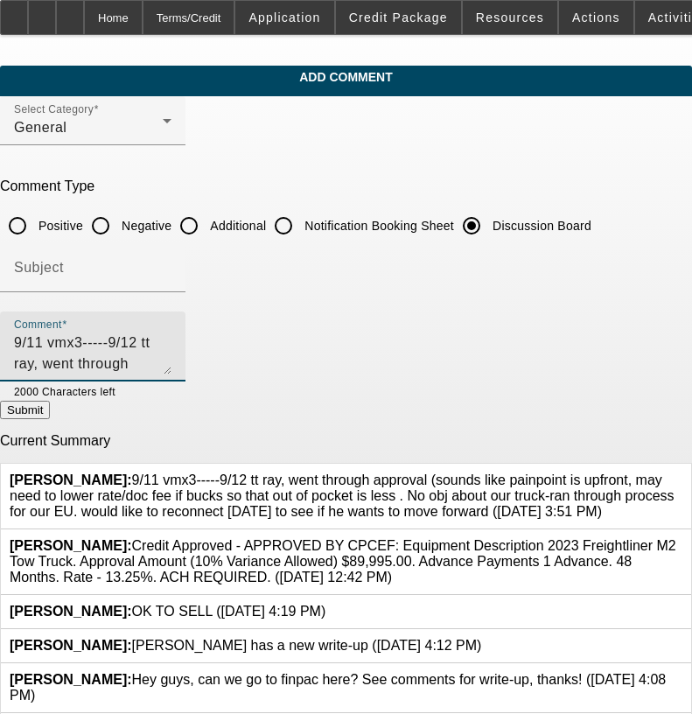
scroll to position [17, 0]
type textarea "9/11 vmx3-----9/12 tt ray, went through approval (sounds like painpoint is upfr…"
click at [50, 419] on button "Submit" at bounding box center [25, 410] width 50 height 18
radio input "true"
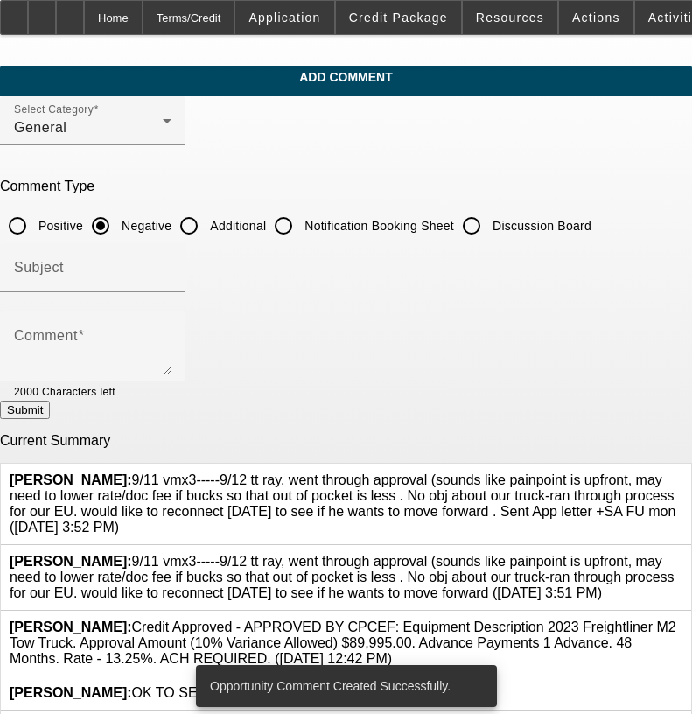
click at [682, 554] on icon at bounding box center [682, 554] width 0 height 0
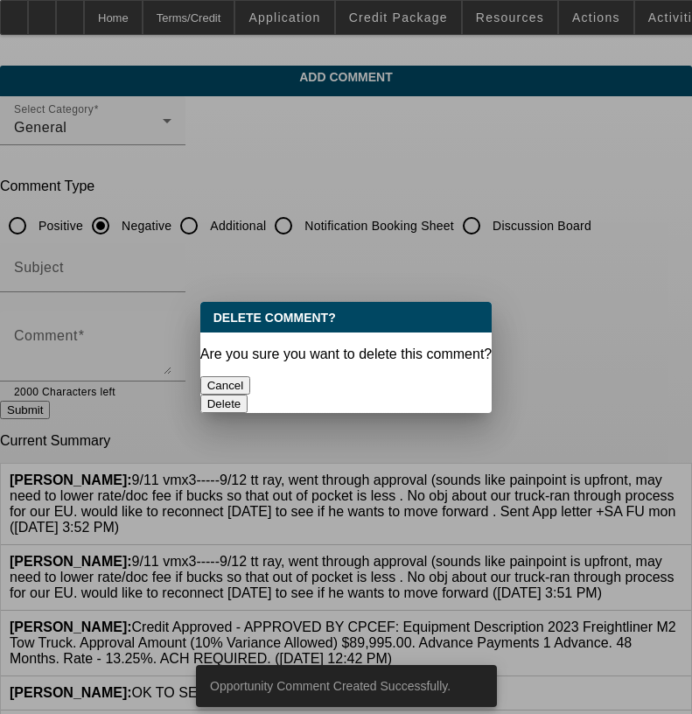
click at [248, 394] on button "Delete" at bounding box center [224, 403] width 48 height 18
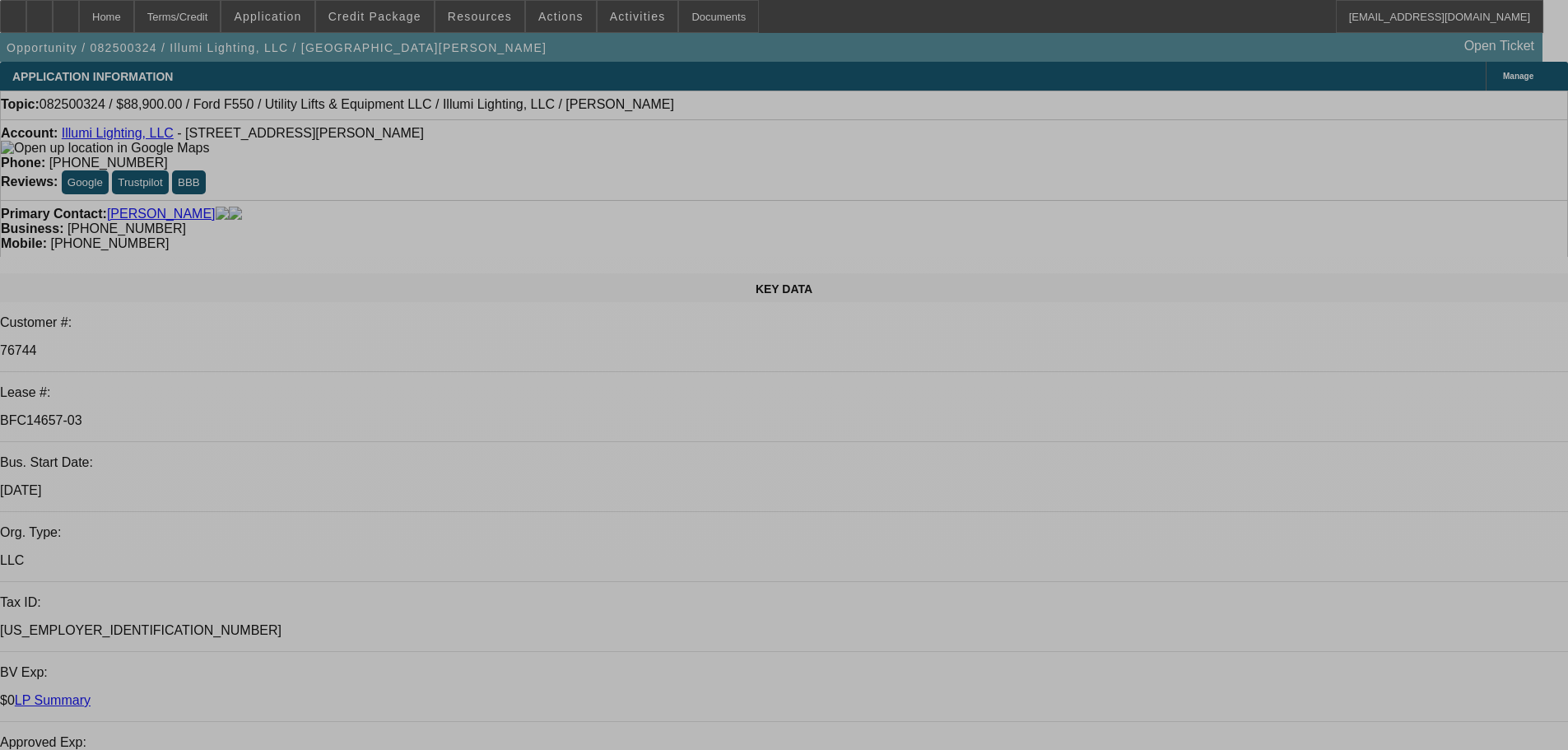
select select "0"
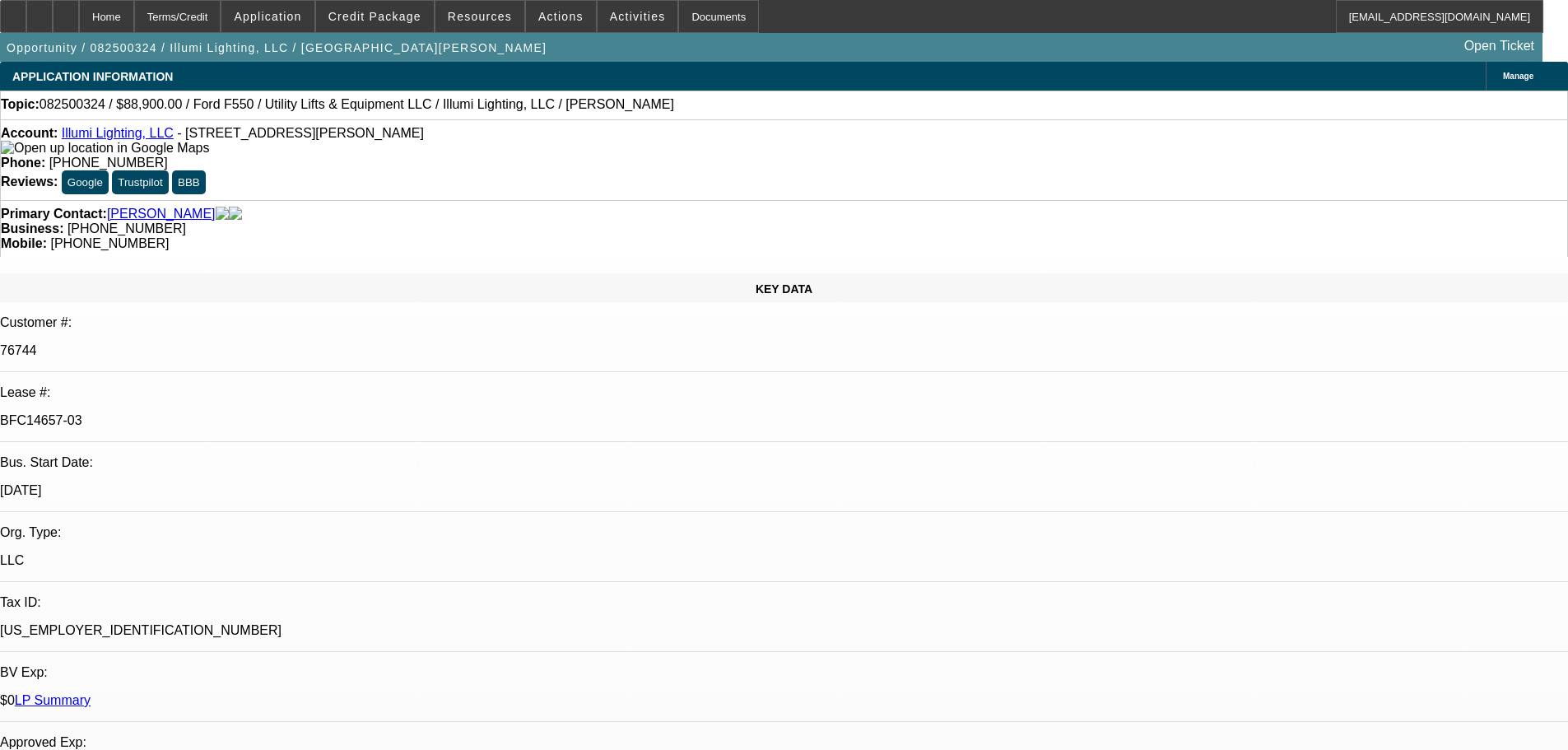
select select "3"
select select "0"
select select "6"
select select "0"
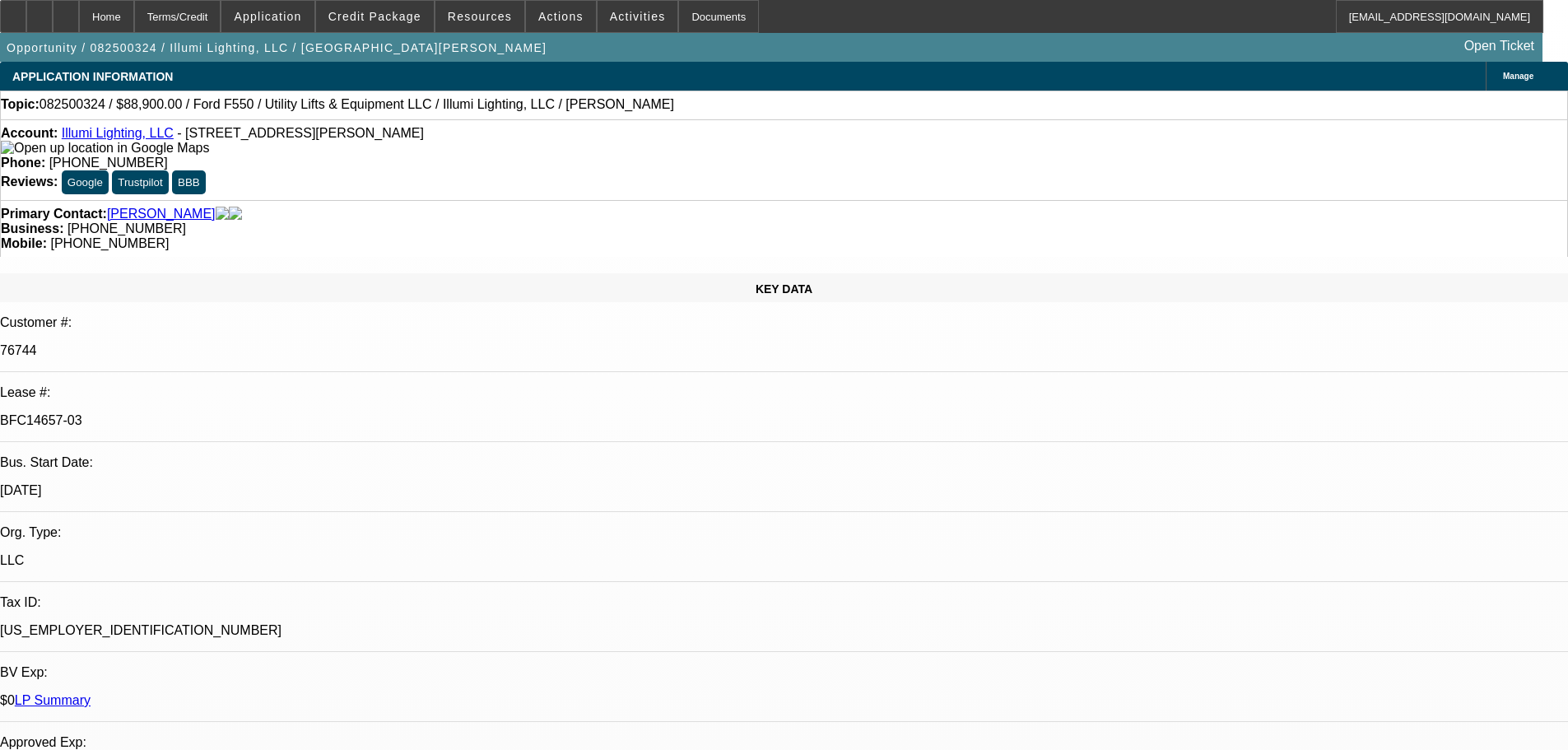
select select "3"
select select "0"
select select "6"
select select "0"
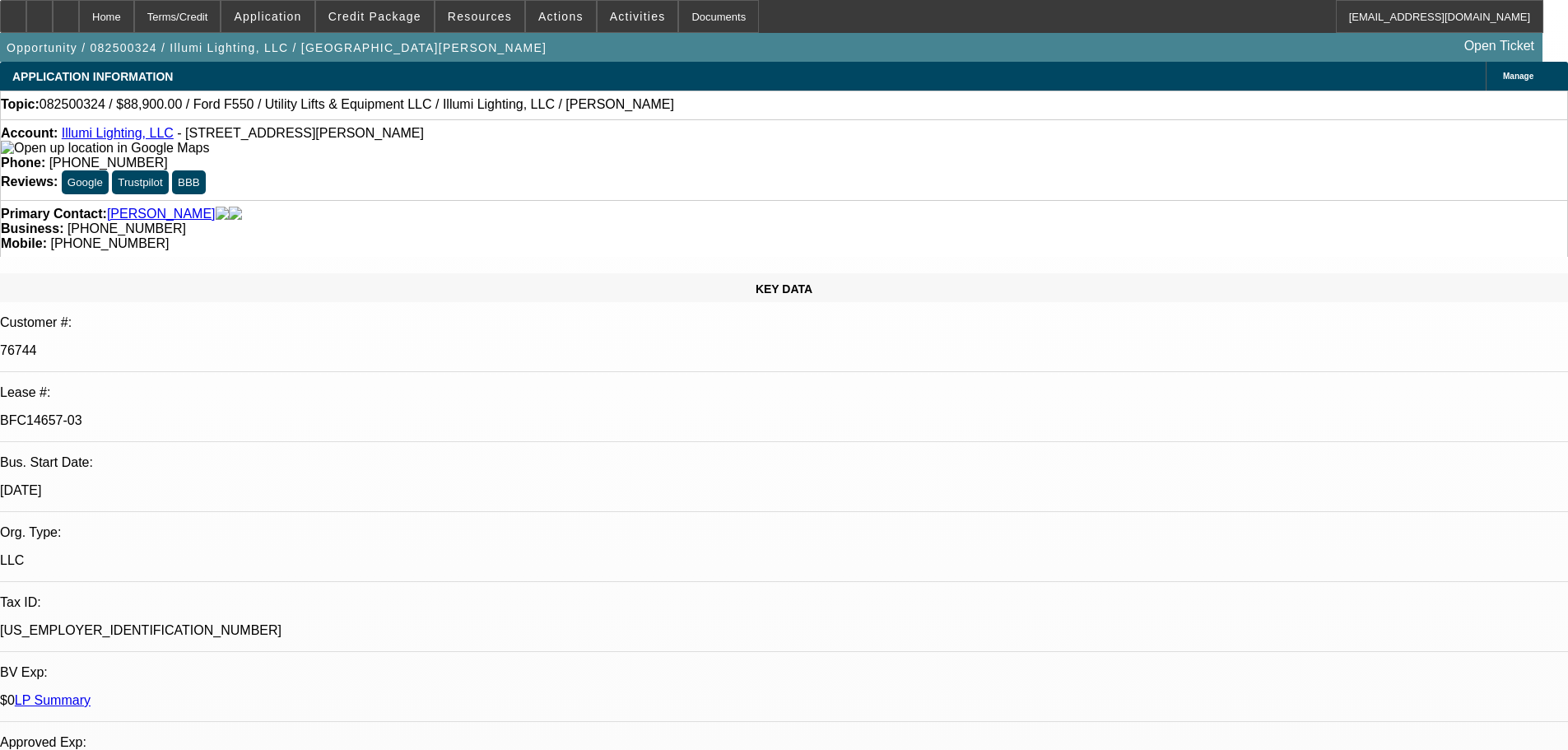
select select "3"
select select "0"
select select "6"
select select "0"
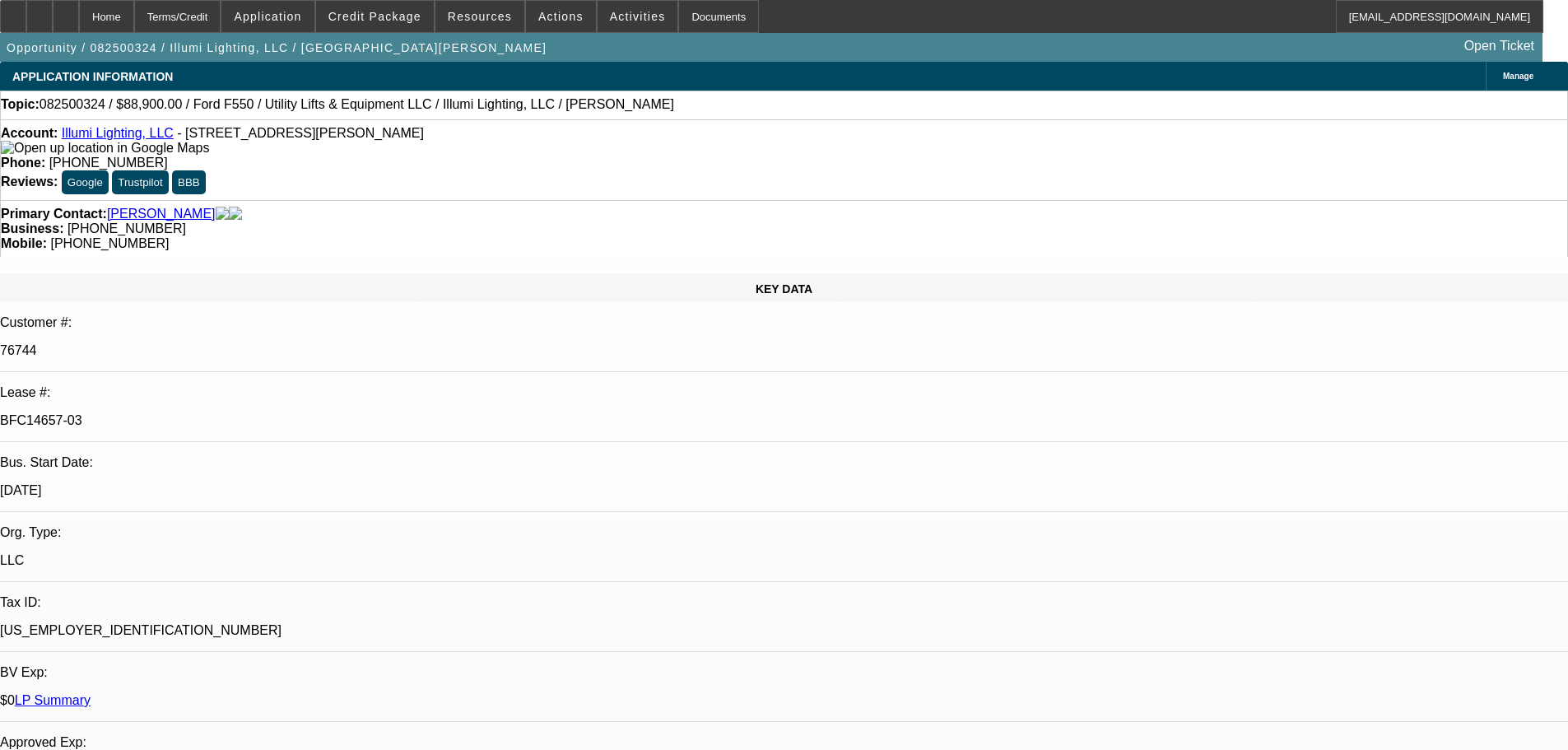
select select "3"
select select "0"
select select "6"
drag, startPoint x: 1335, startPoint y: 364, endPoint x: 1080, endPoint y: 369, distance: 255.0
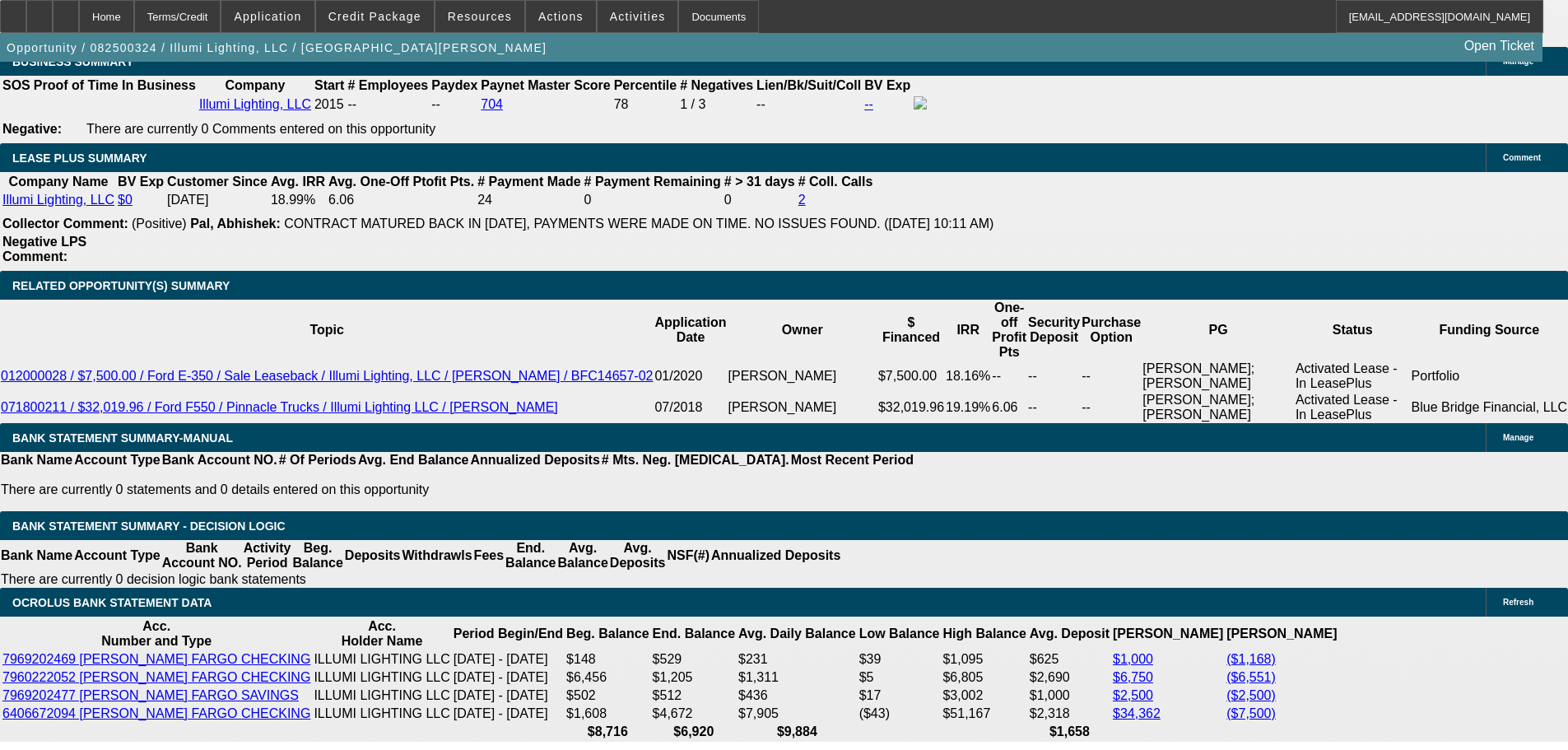
scroll to position [2799, 0]
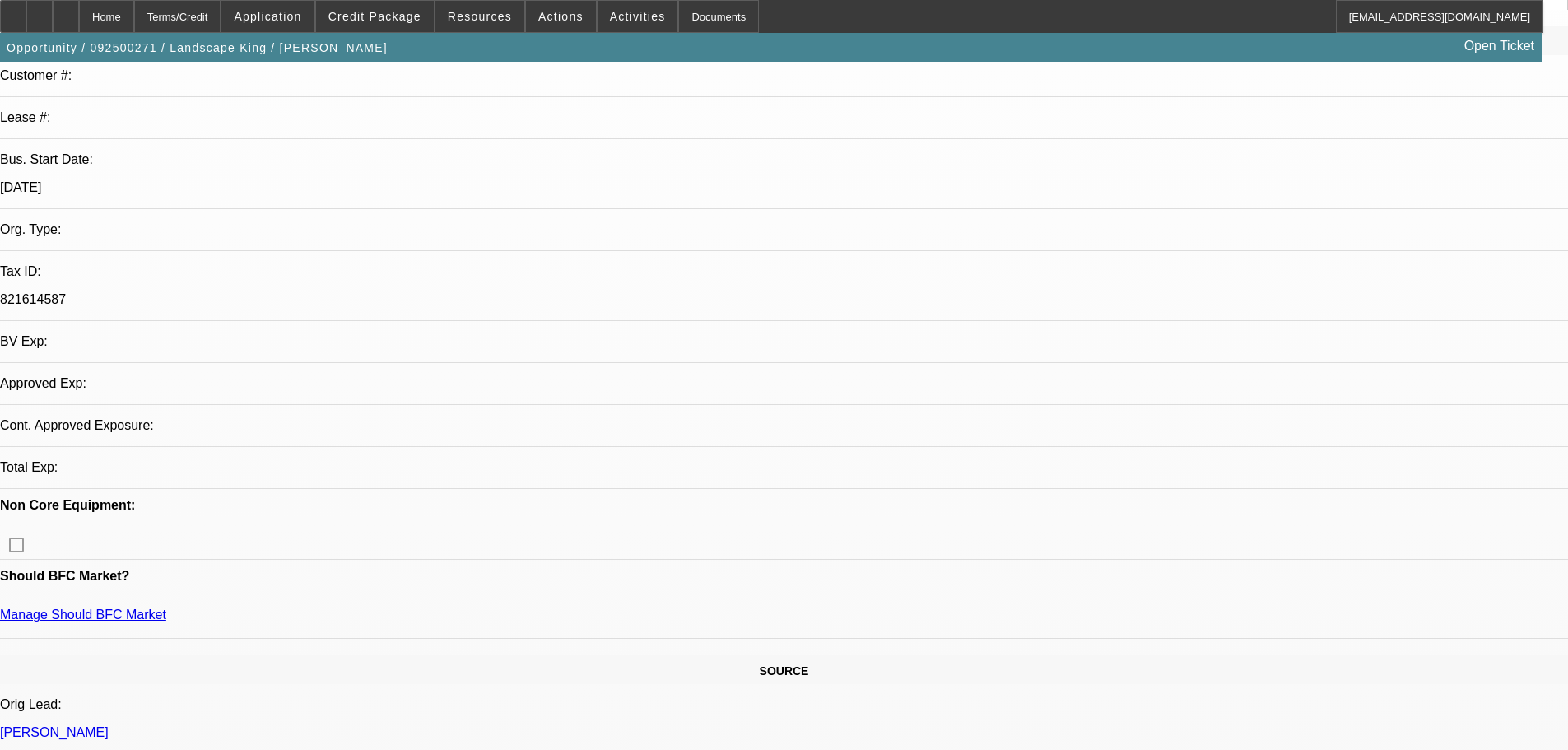
select select "0"
select select "2"
select select "0.1"
select select "4"
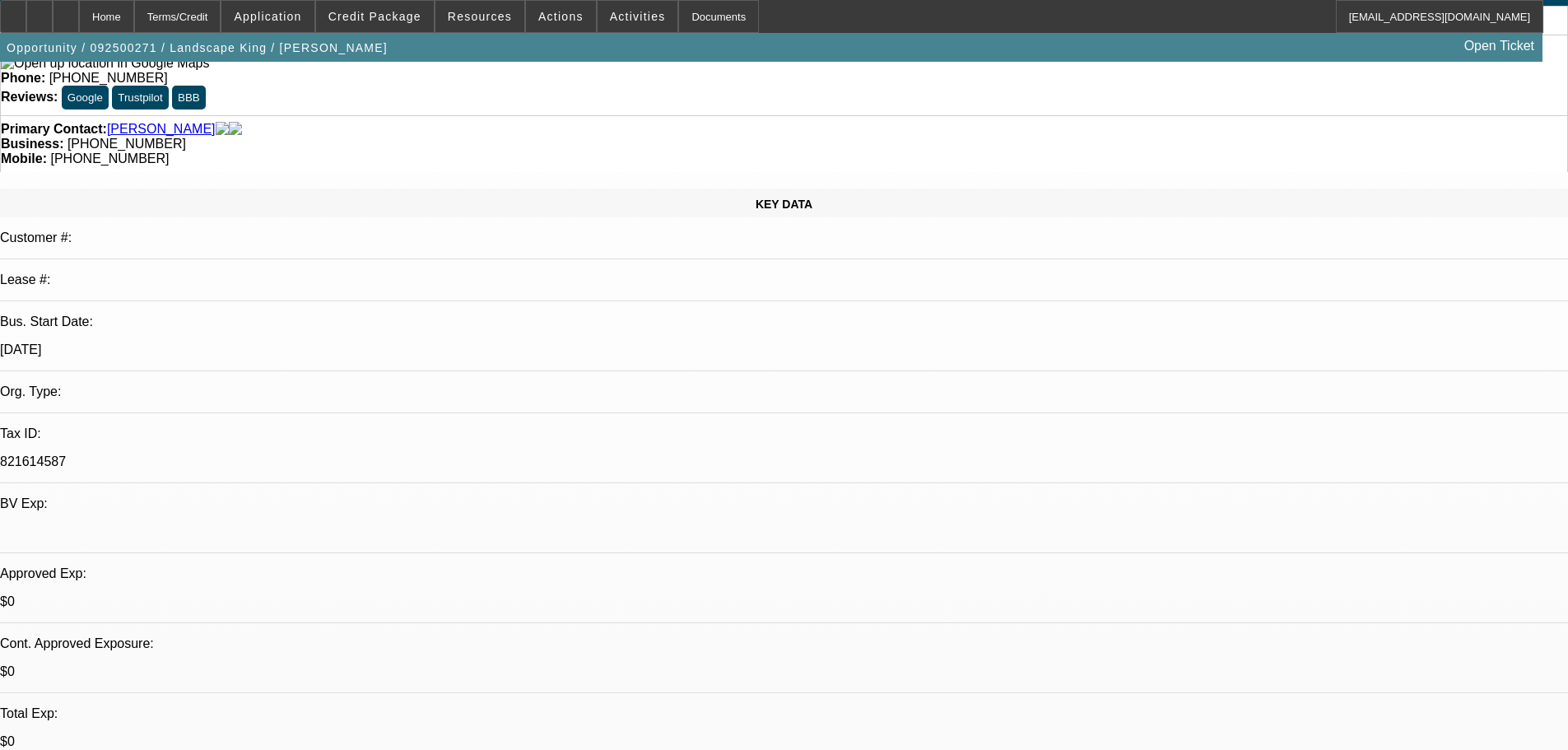
scroll to position [82, 0]
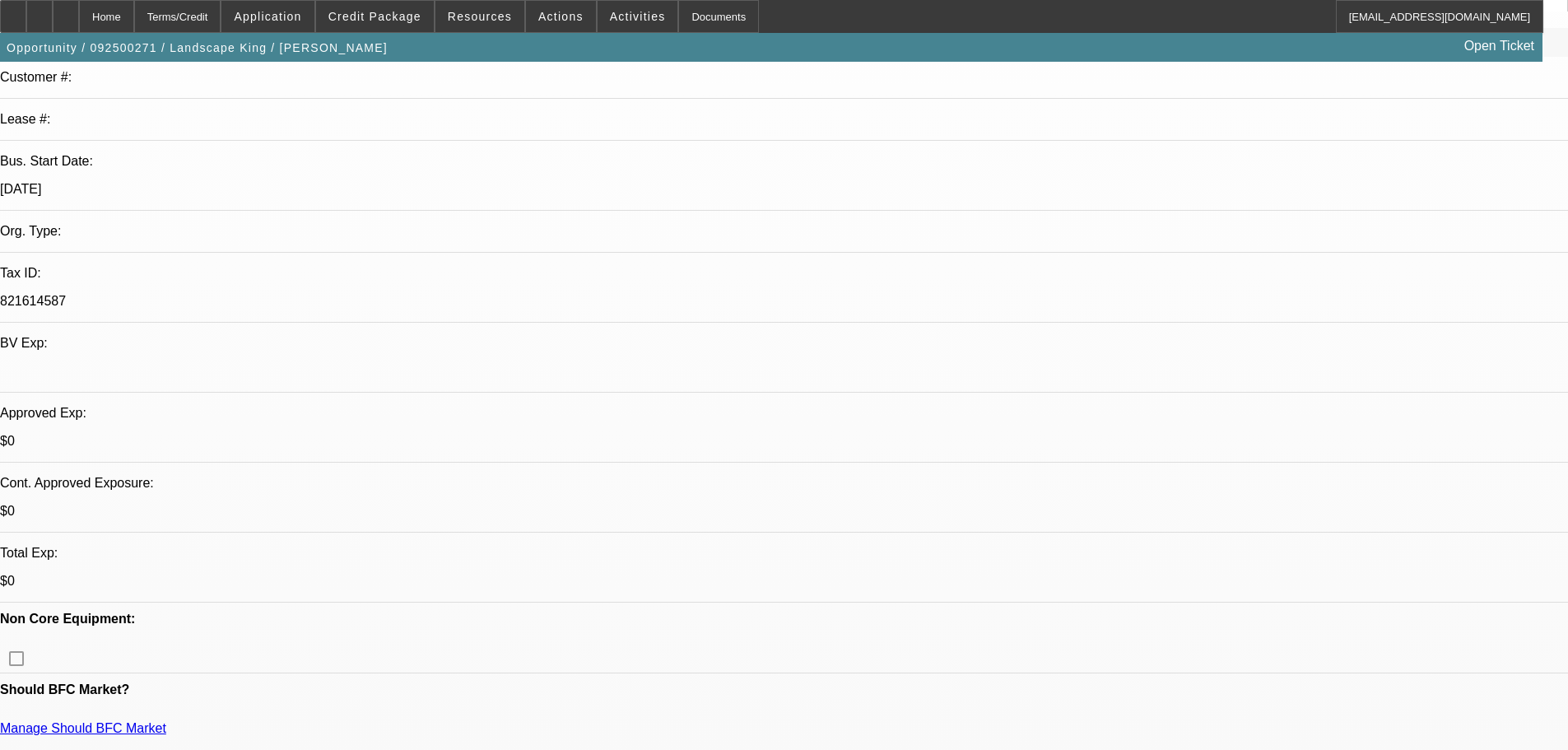
scroll to position [247, 0]
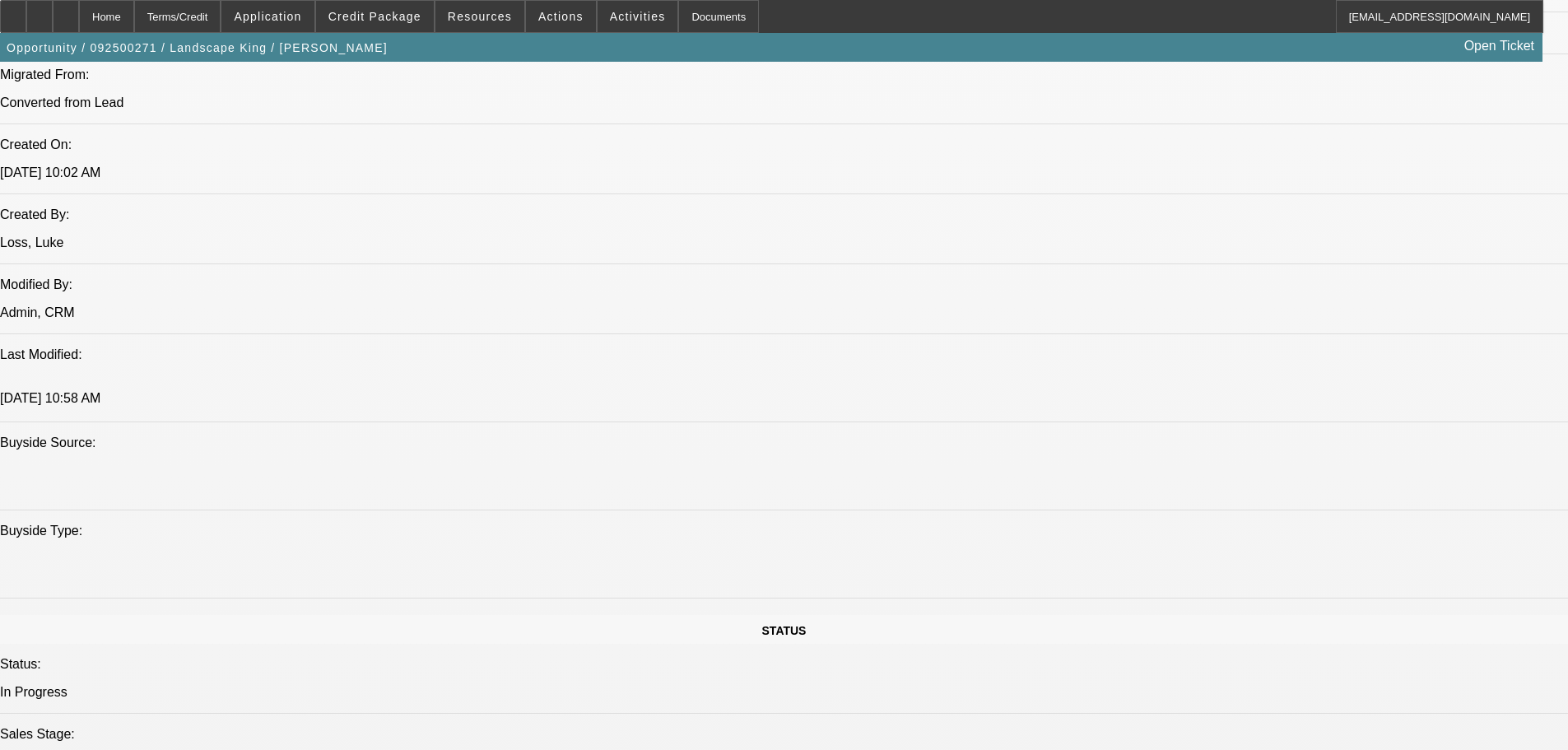
drag, startPoint x: 756, startPoint y: 352, endPoint x: 750, endPoint y: 219, distance: 133.1
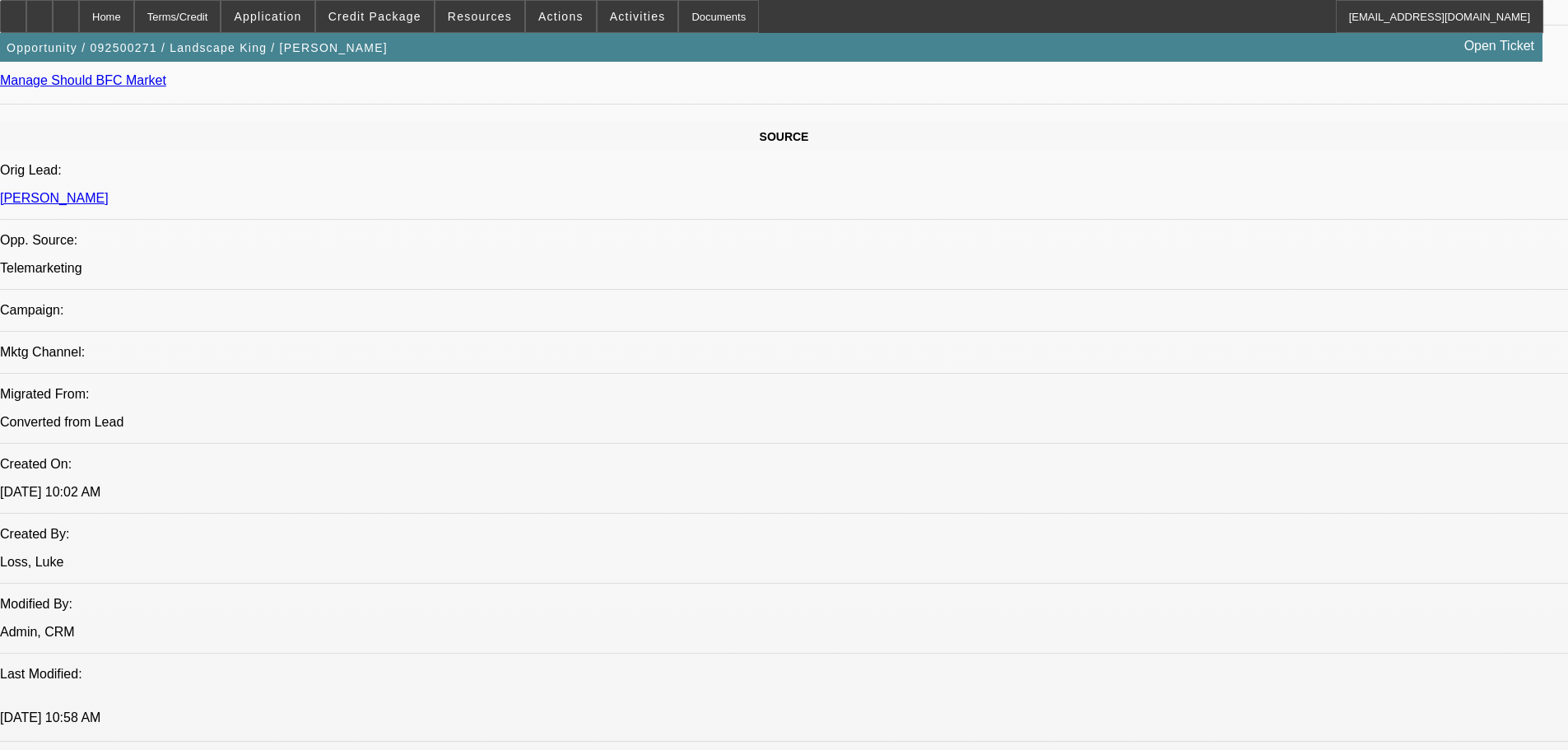
scroll to position [884, 0]
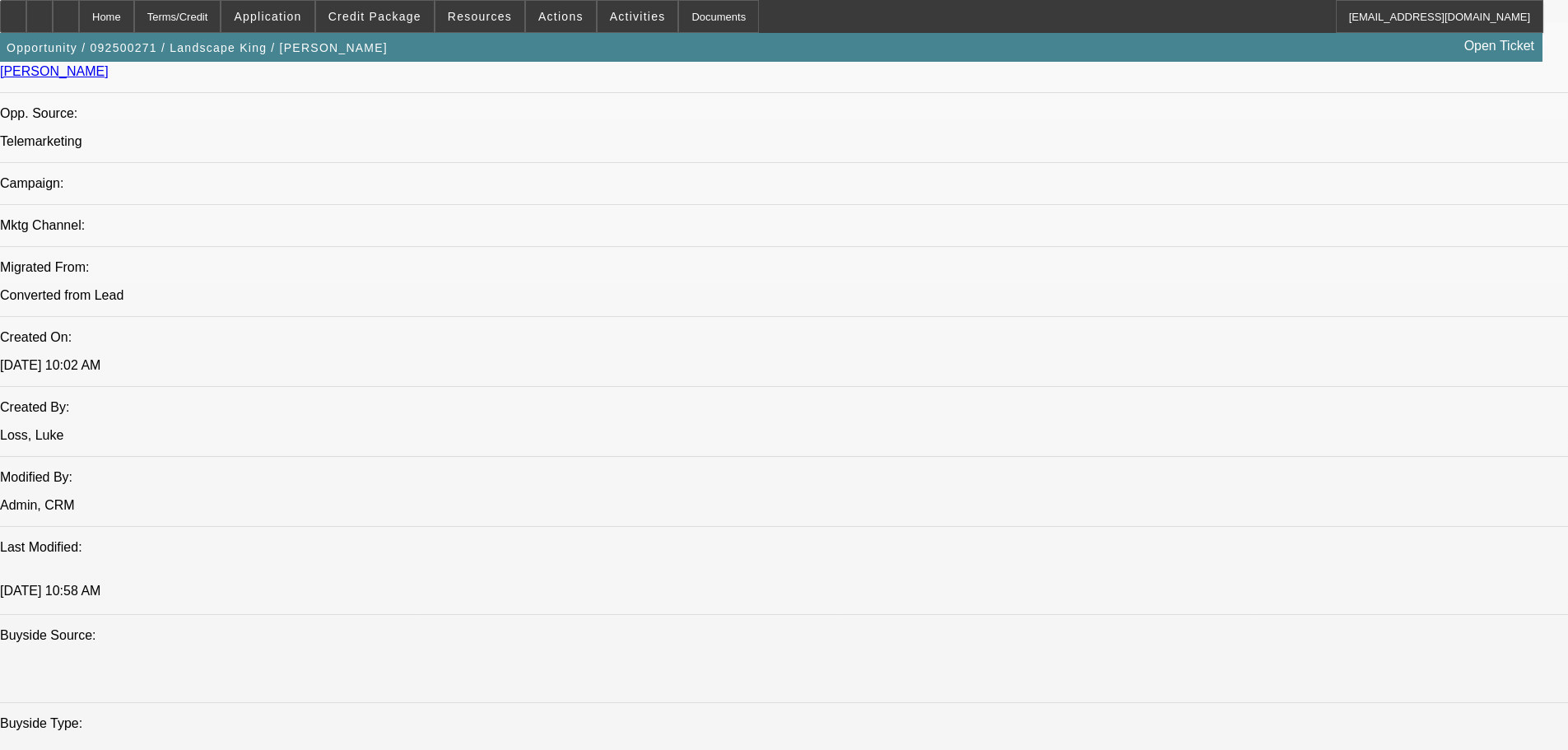
drag, startPoint x: 684, startPoint y: 343, endPoint x: 699, endPoint y: 452, distance: 110.0
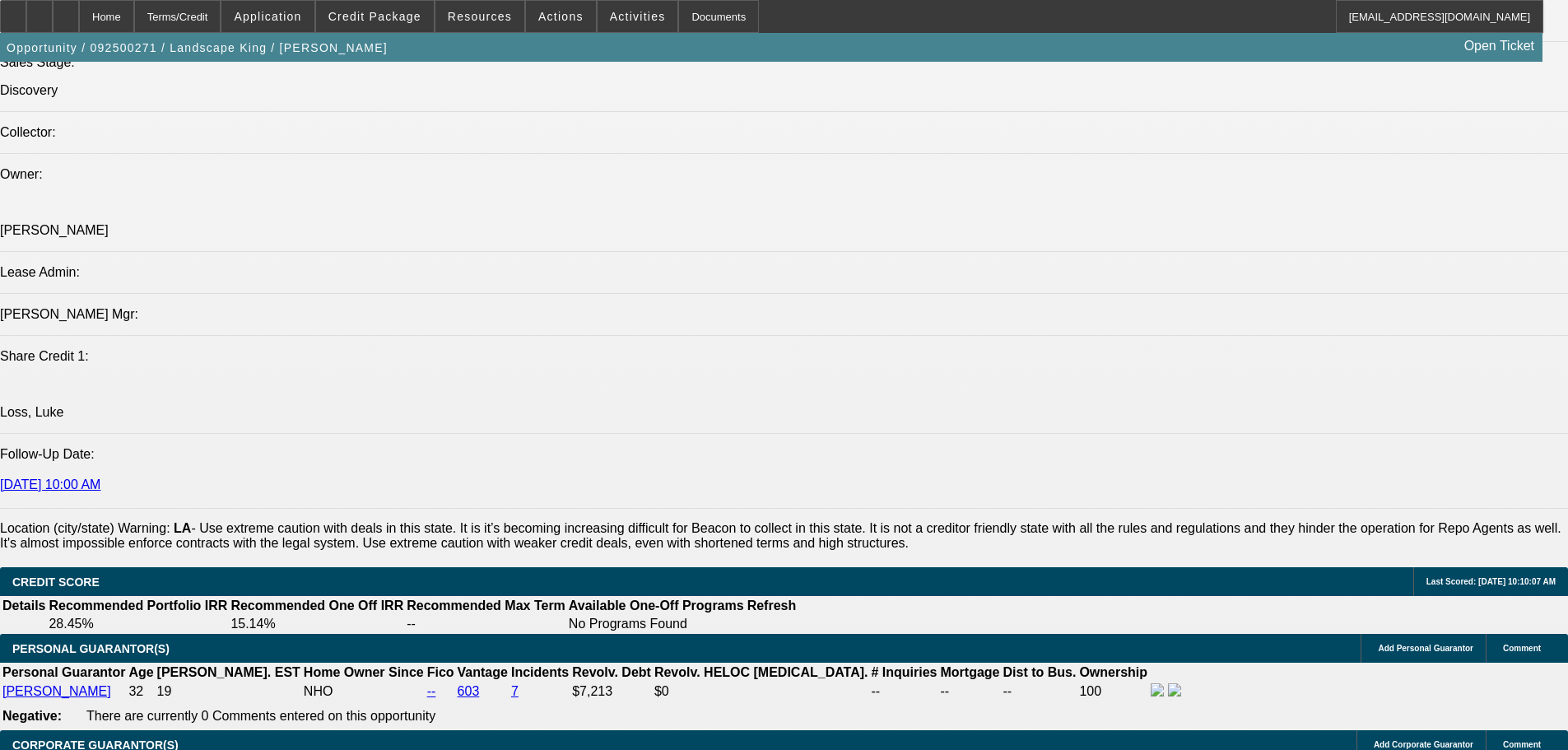
drag, startPoint x: 736, startPoint y: 391, endPoint x: 764, endPoint y: 522, distance: 134.0
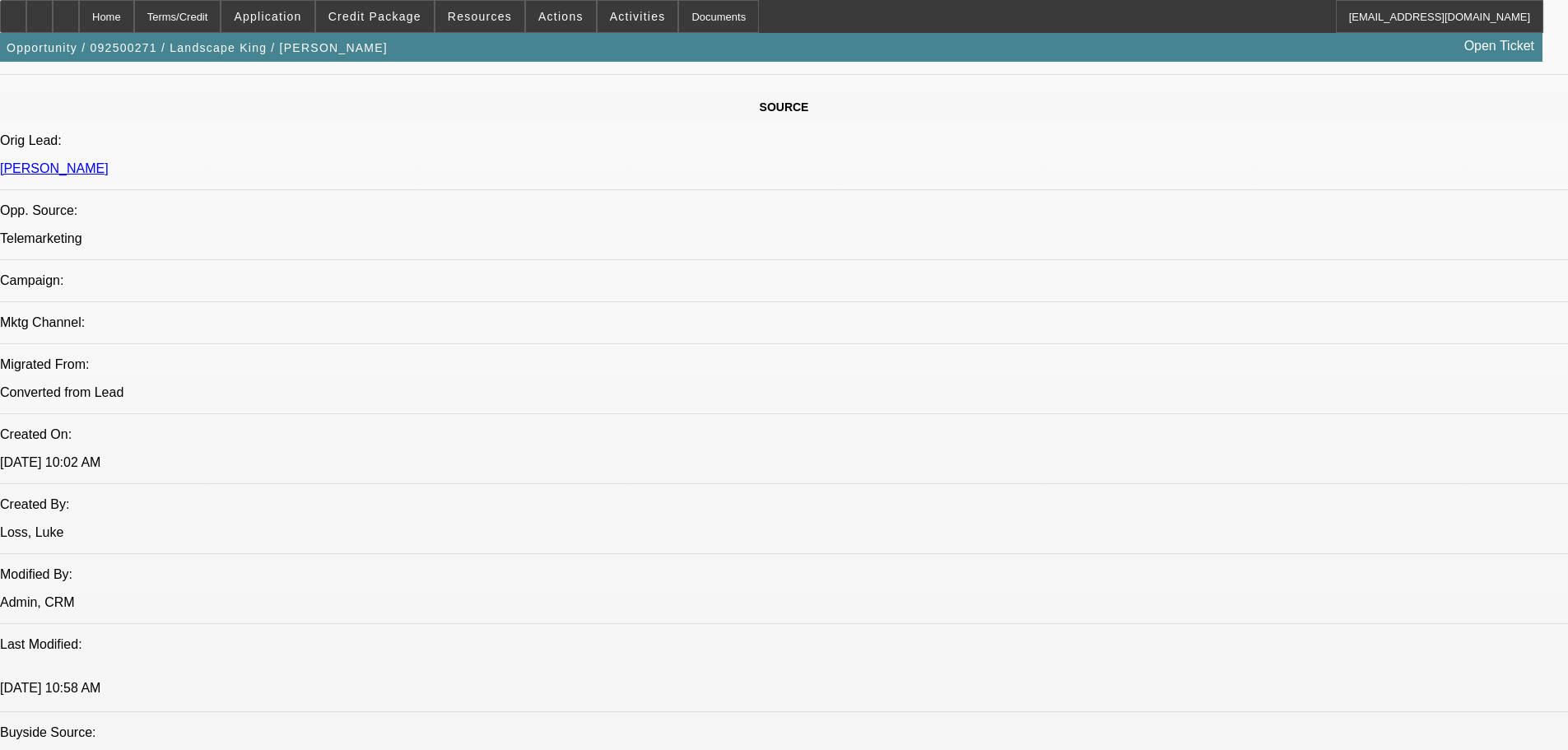
scroll to position [0, 0]
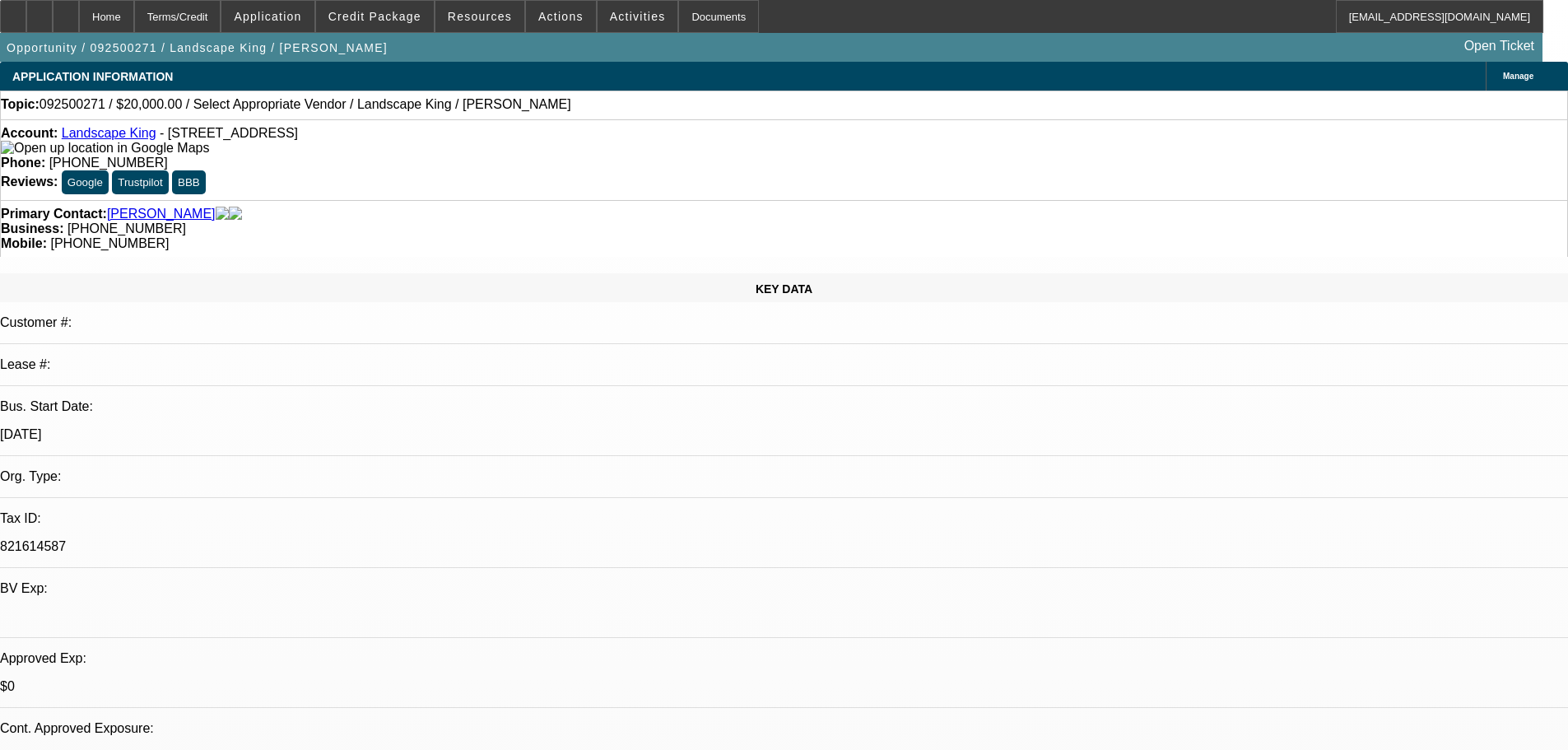
drag, startPoint x: 639, startPoint y: 318, endPoint x: 683, endPoint y: 156, distance: 167.9
